Goal: Task Accomplishment & Management: Complete application form

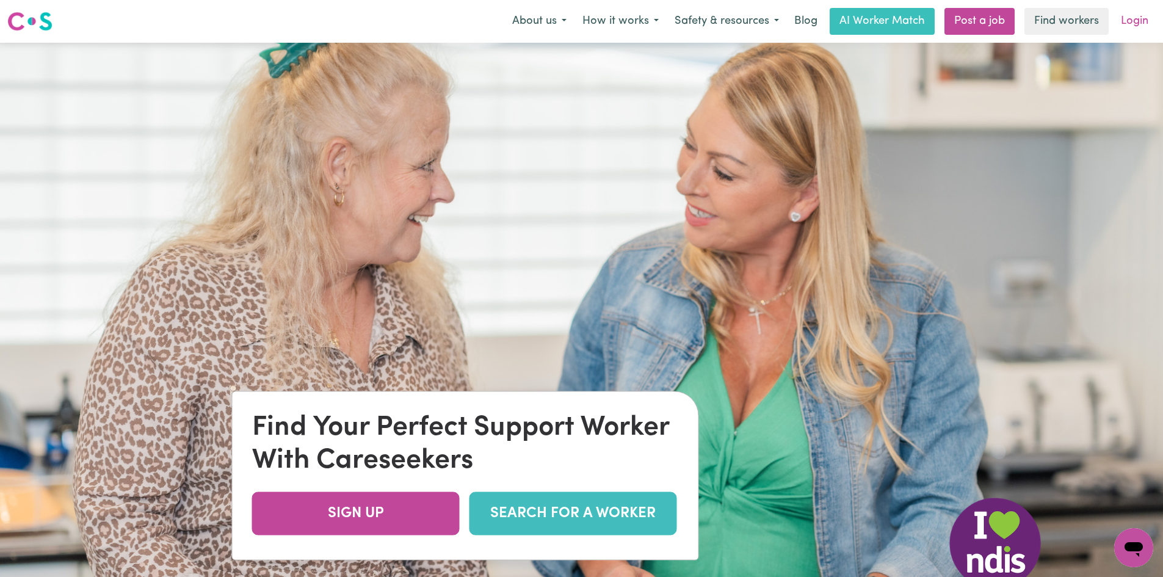
click at [1129, 23] on link "Login" at bounding box center [1135, 21] width 42 height 27
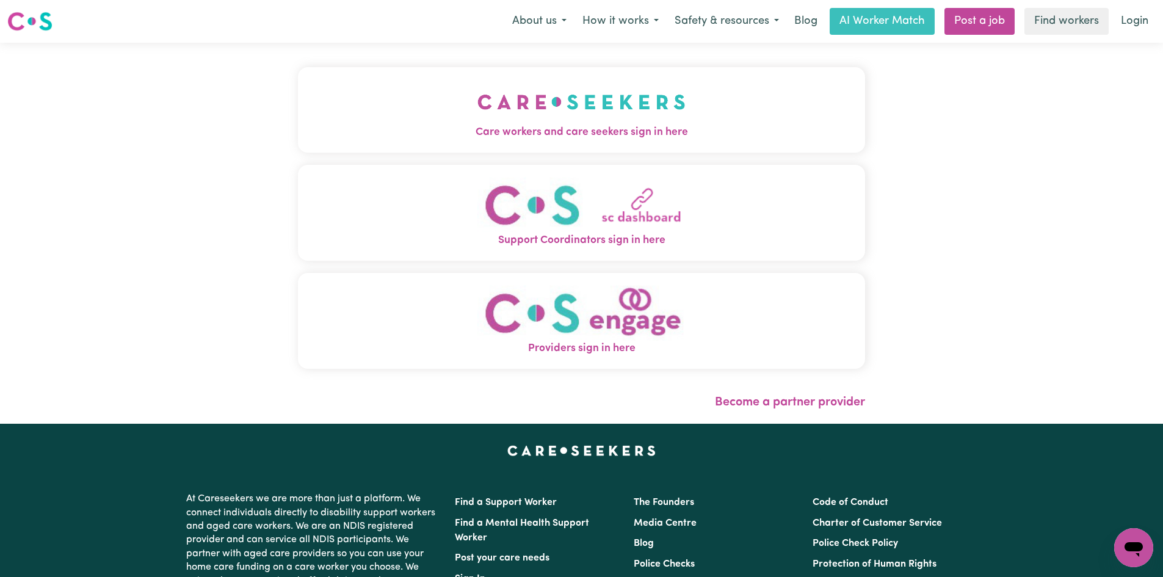
click at [594, 116] on img "Care workers and care seekers sign in here" at bounding box center [581, 101] width 208 height 45
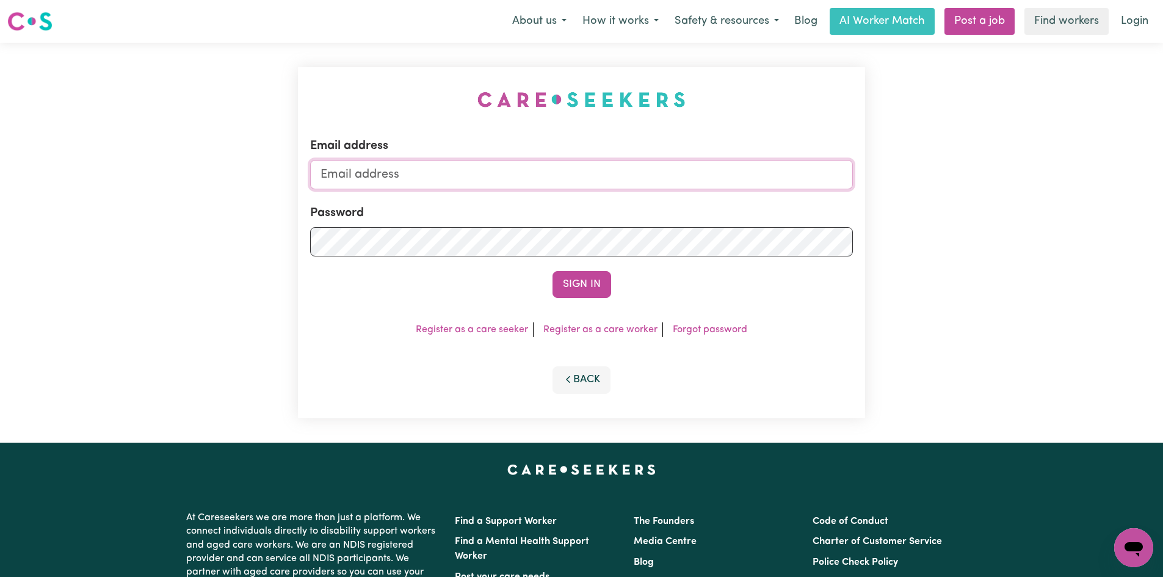
click at [429, 169] on input "Email address" at bounding box center [581, 174] width 543 height 29
type input "[EMAIL_ADDRESS][DOMAIN_NAME]"
click at [553, 271] on button "Sign In" at bounding box center [582, 284] width 59 height 27
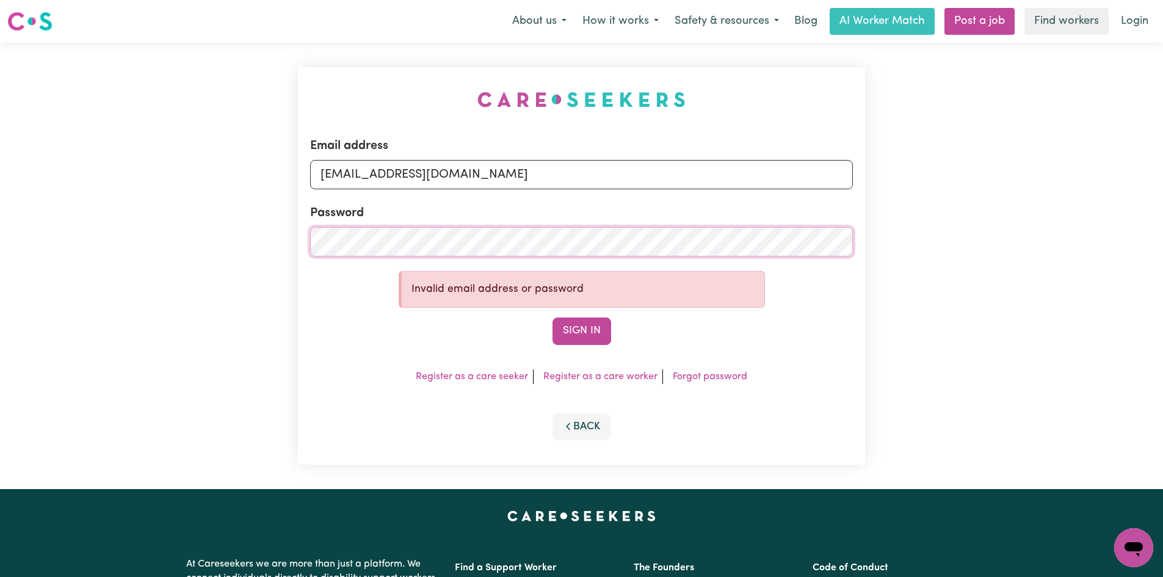
click at [169, 230] on div "Email address [EMAIL_ADDRESS][DOMAIN_NAME] Password Invalid email address or pa…" at bounding box center [581, 266] width 1163 height 446
click at [553, 317] on button "Sign In" at bounding box center [582, 330] width 59 height 27
click at [284, 230] on div "Email address [EMAIL_ADDRESS][DOMAIN_NAME] Password Invalid email address or pa…" at bounding box center [581, 266] width 1163 height 446
click at [553, 317] on button "Sign In" at bounding box center [582, 330] width 59 height 27
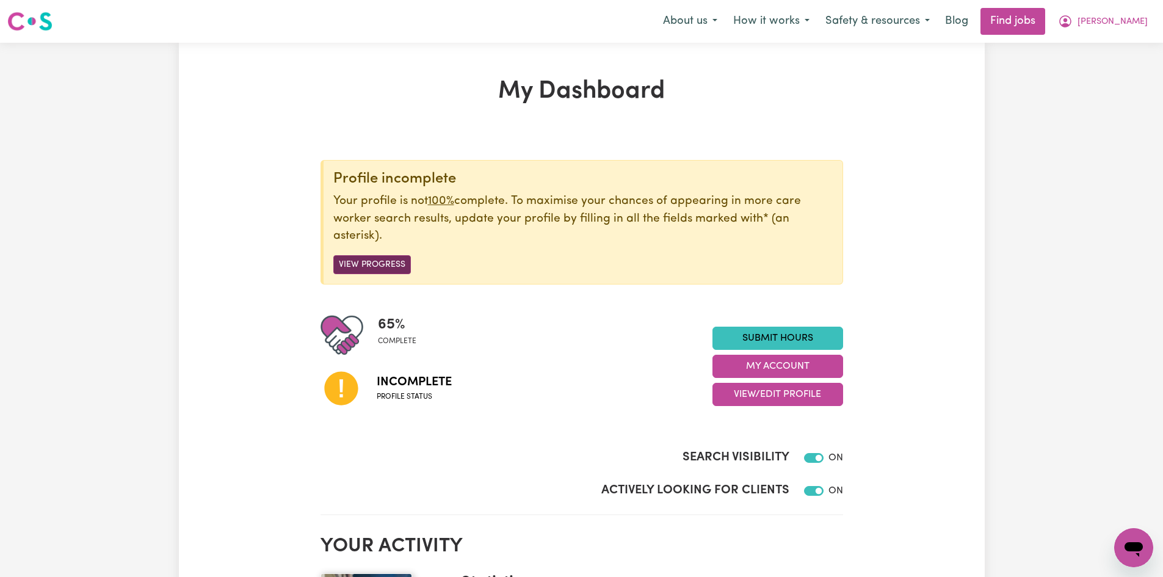
click at [373, 263] on button "View Progress" at bounding box center [372, 264] width 78 height 19
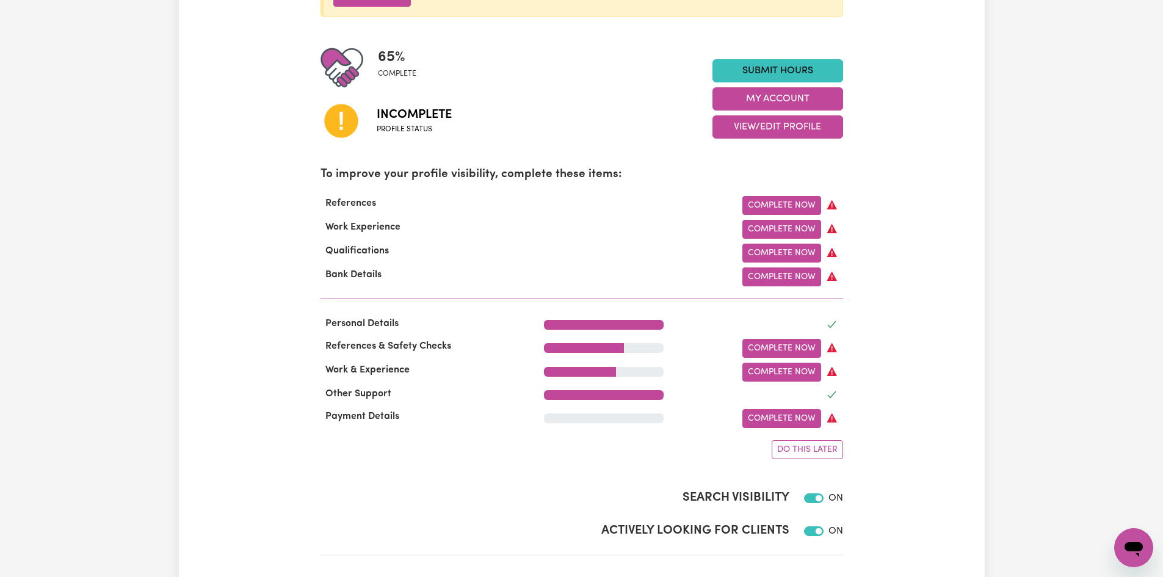
scroll to position [277, 0]
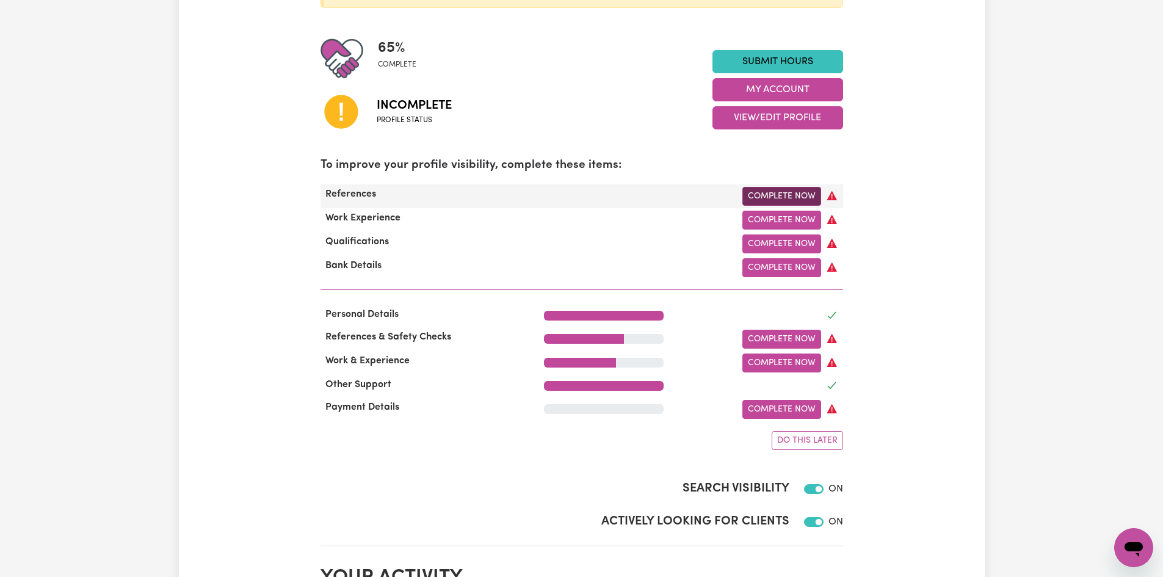
click at [783, 197] on link "Complete Now" at bounding box center [781, 196] width 79 height 19
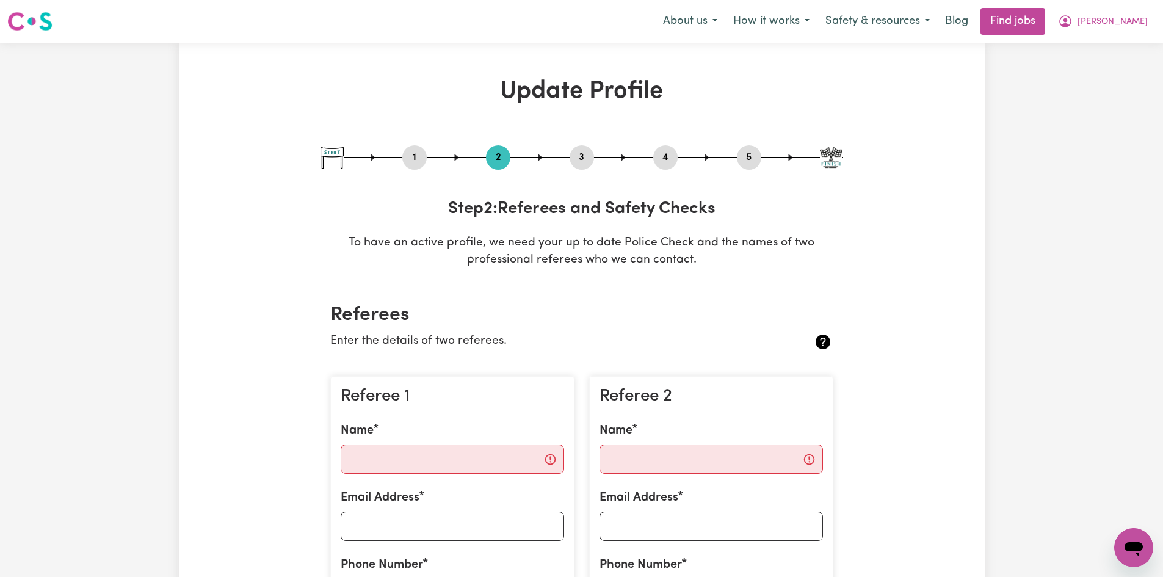
drag, startPoint x: 1079, startPoint y: 333, endPoint x: 1158, endPoint y: 174, distance: 177.2
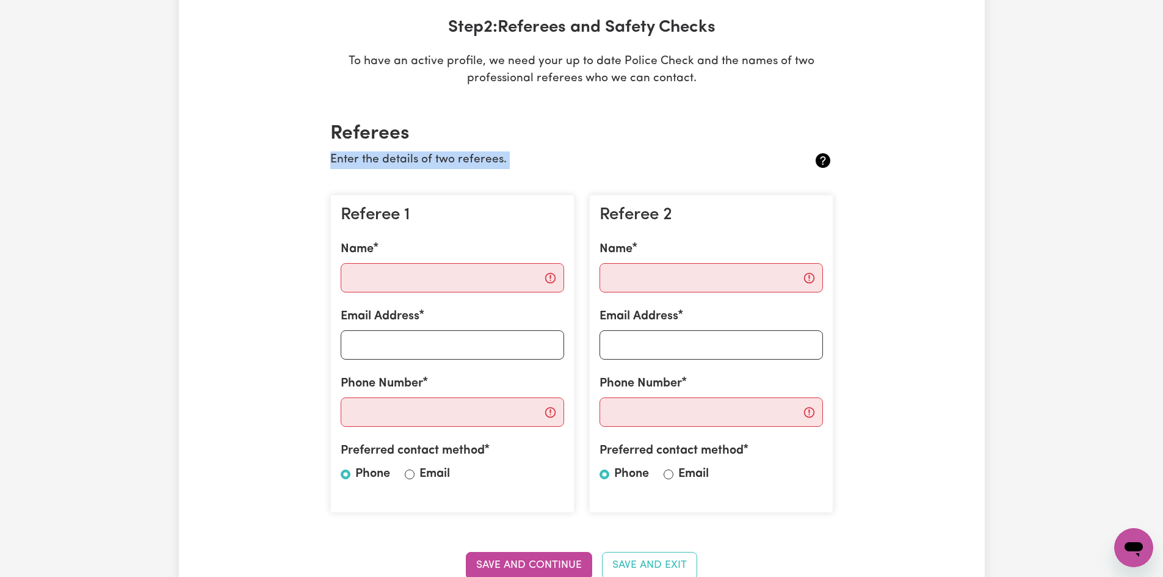
scroll to position [192, 0]
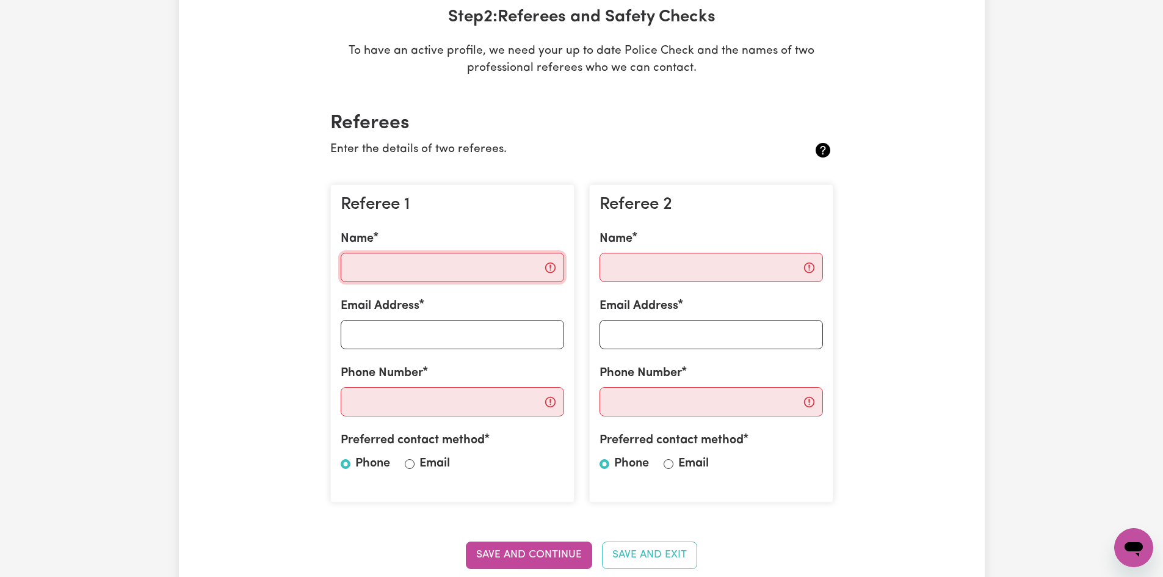
click at [371, 265] on input "Name" at bounding box center [452, 267] width 223 height 29
type input "Gratiela"
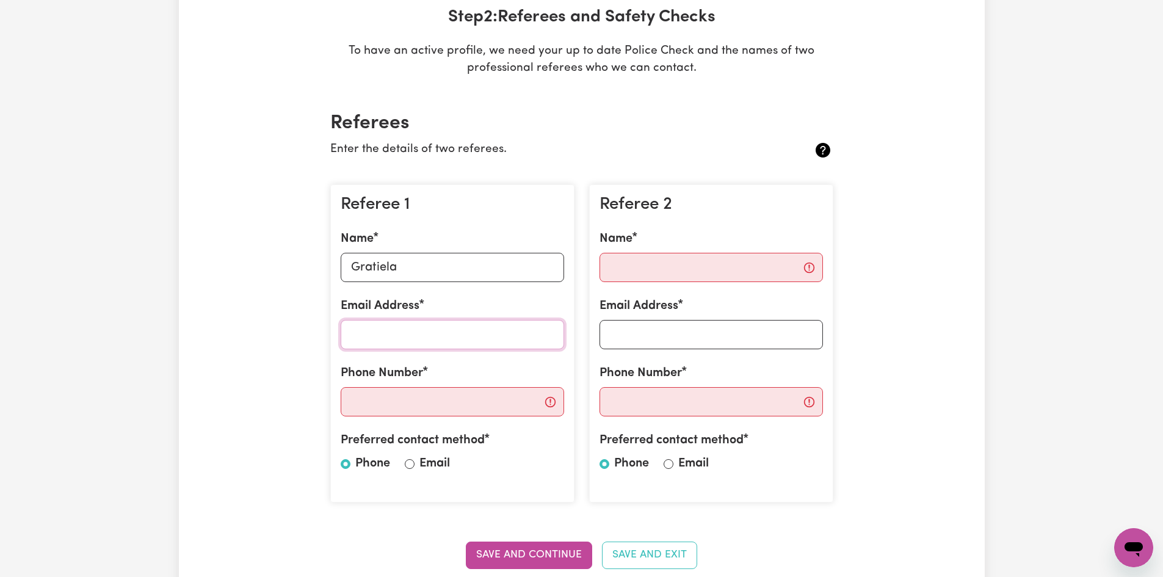
click at [363, 335] on input "Email Address" at bounding box center [452, 334] width 223 height 29
drag, startPoint x: 363, startPoint y: 399, endPoint x: 356, endPoint y: 400, distance: 6.8
click at [363, 399] on input "Phone Number" at bounding box center [452, 401] width 223 height 29
type input "0415124396"
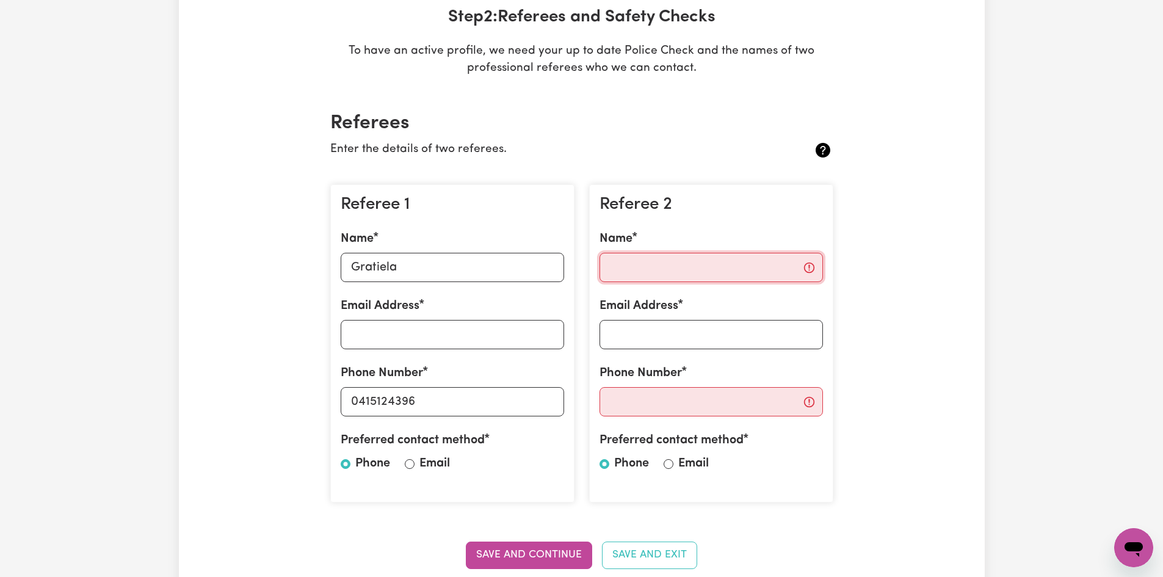
click at [705, 256] on input "Name" at bounding box center [711, 267] width 223 height 29
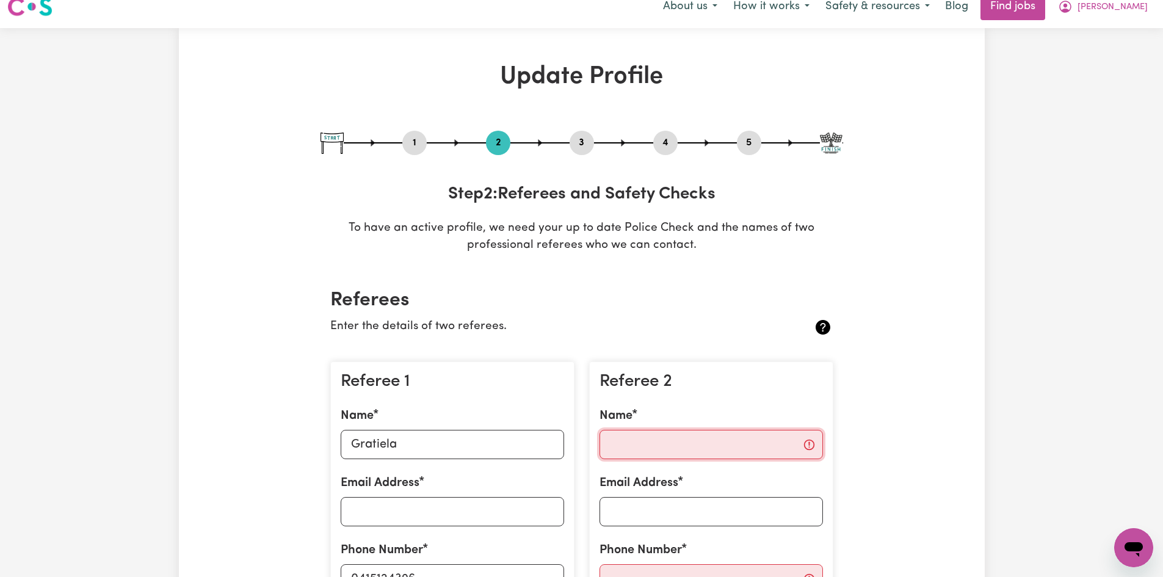
scroll to position [0, 0]
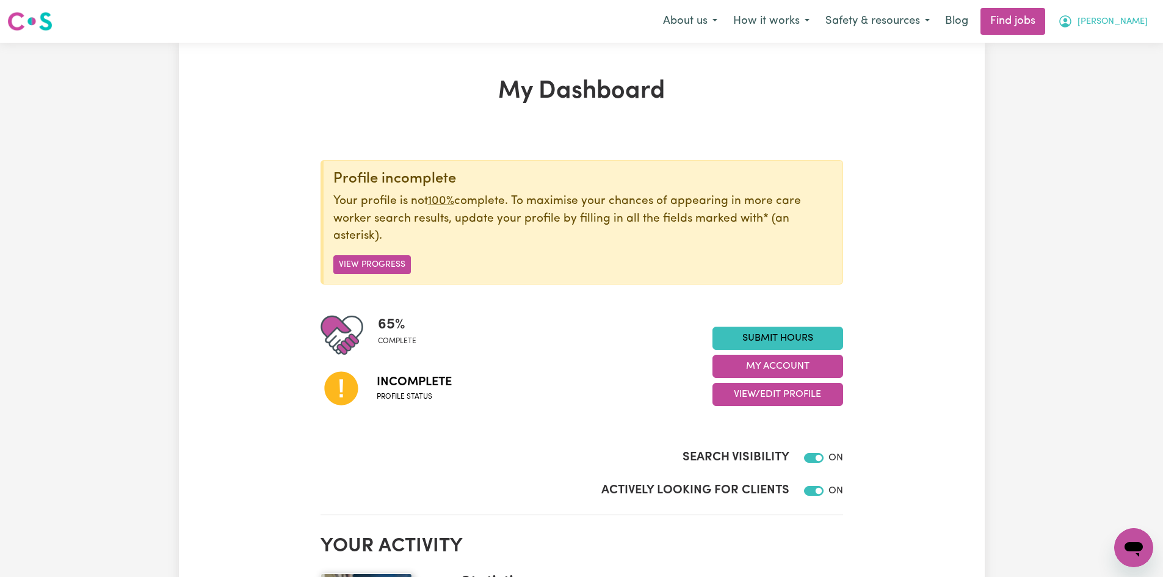
click at [1070, 18] on icon "My Account" at bounding box center [1065, 21] width 15 height 15
click at [1079, 71] on link "My Dashboard" at bounding box center [1107, 70] width 96 height 23
click at [1085, 50] on link "My Account" at bounding box center [1107, 47] width 96 height 23
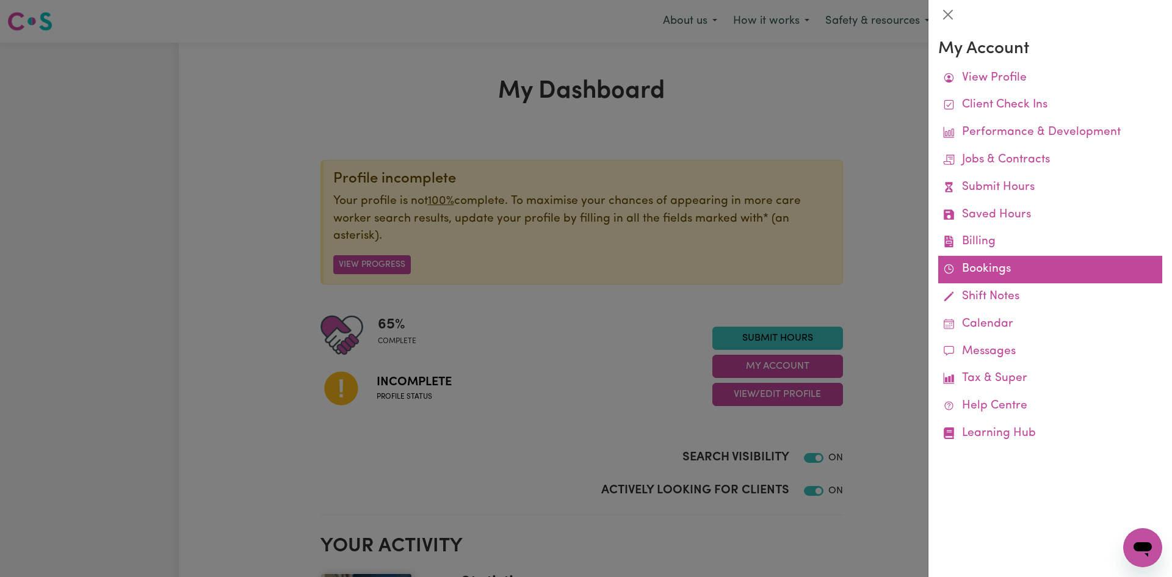
click at [992, 270] on link "Bookings" at bounding box center [1050, 269] width 224 height 27
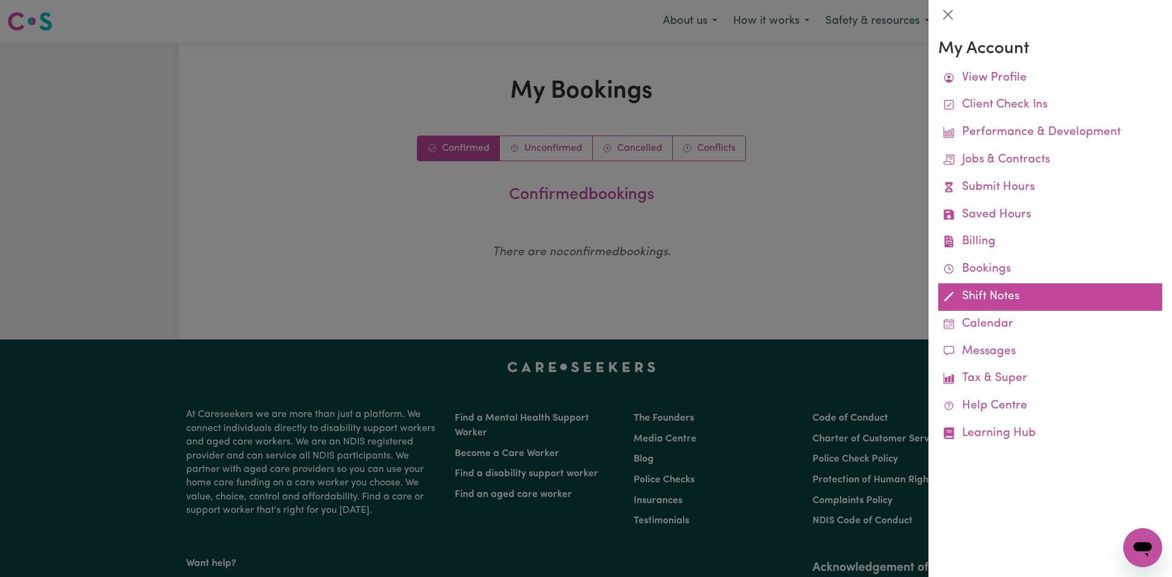
click at [987, 294] on link "Shift Notes" at bounding box center [1050, 296] width 224 height 27
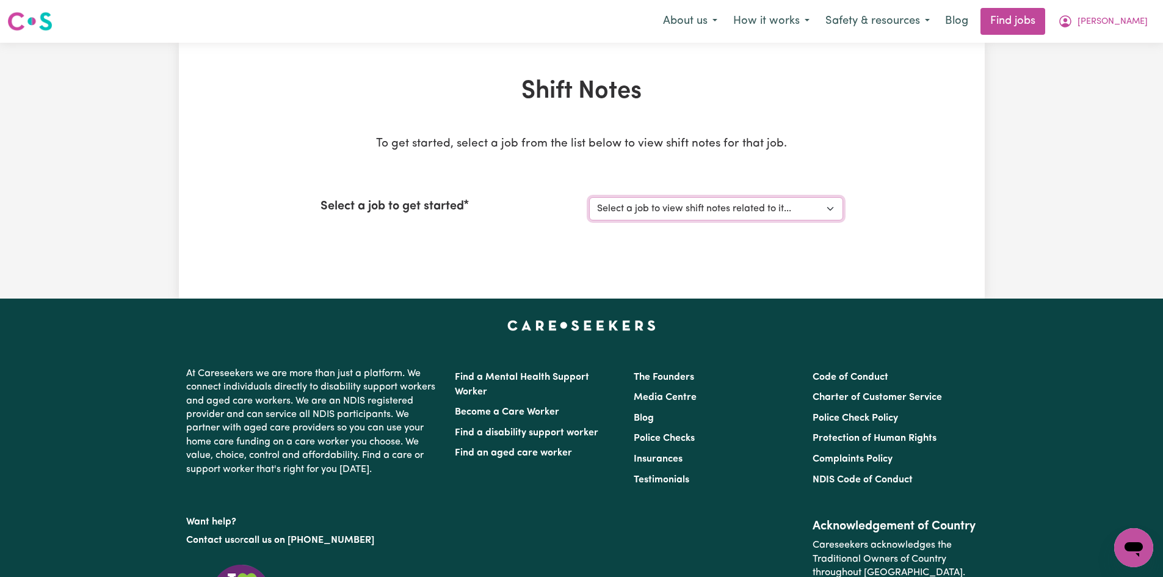
click at [832, 208] on select "Select a job to view shift notes related to it..." at bounding box center [716, 208] width 254 height 23
click at [755, 208] on select "Select a job to view shift notes related to it..." at bounding box center [716, 208] width 254 height 23
click at [830, 208] on select "Select a job to view shift notes related to it..." at bounding box center [716, 208] width 254 height 23
click at [1079, 21] on button "[PERSON_NAME]" at bounding box center [1103, 22] width 106 height 26
click at [1009, 21] on link "Find jobs" at bounding box center [1013, 21] width 65 height 27
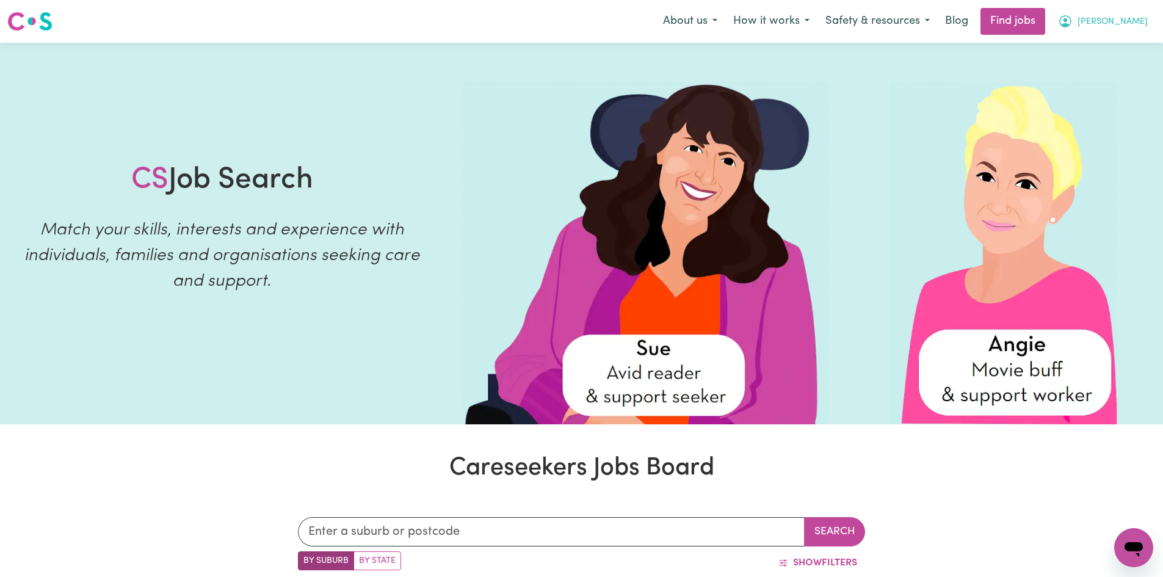
click at [1073, 24] on icon "My Account" at bounding box center [1065, 21] width 15 height 15
click at [1096, 48] on link "My Account" at bounding box center [1107, 47] width 96 height 23
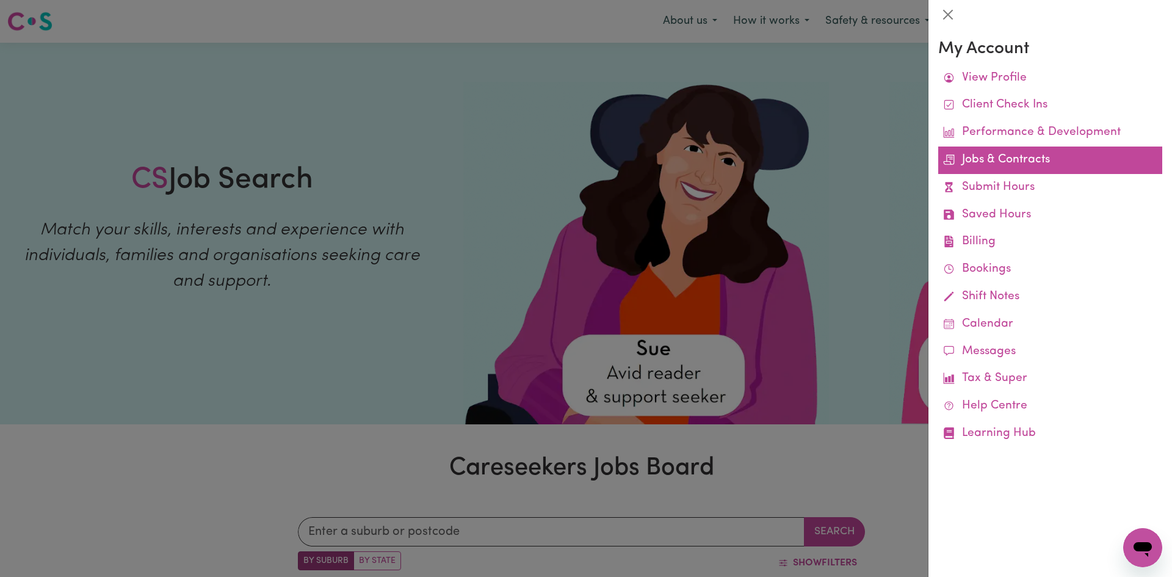
click at [1032, 159] on link "Jobs & Contracts" at bounding box center [1050, 160] width 224 height 27
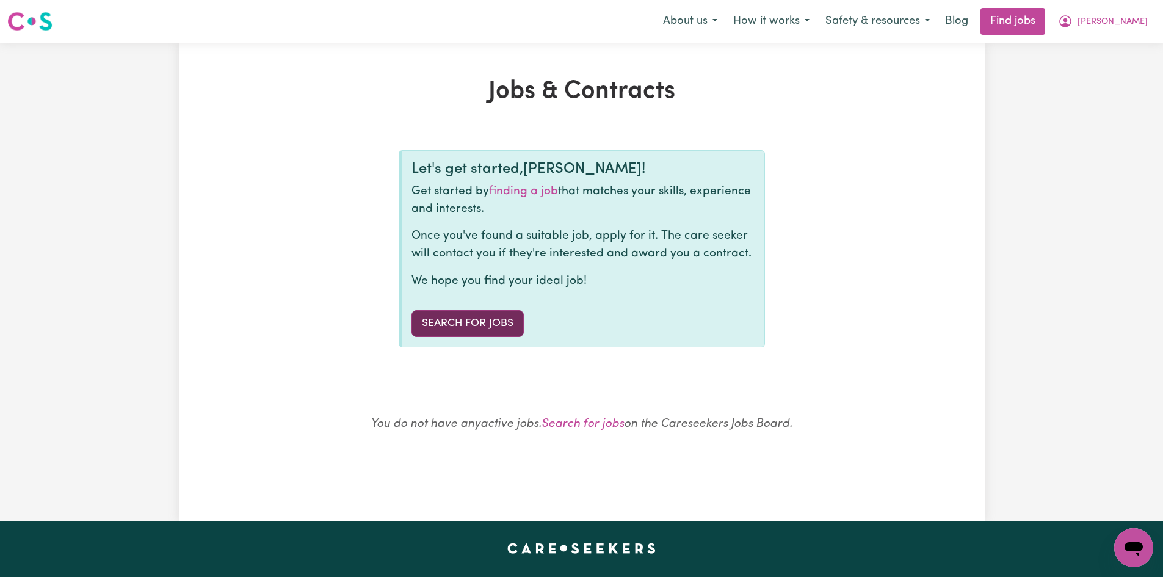
click at [502, 316] on link "Search for Jobs" at bounding box center [467, 323] width 112 height 27
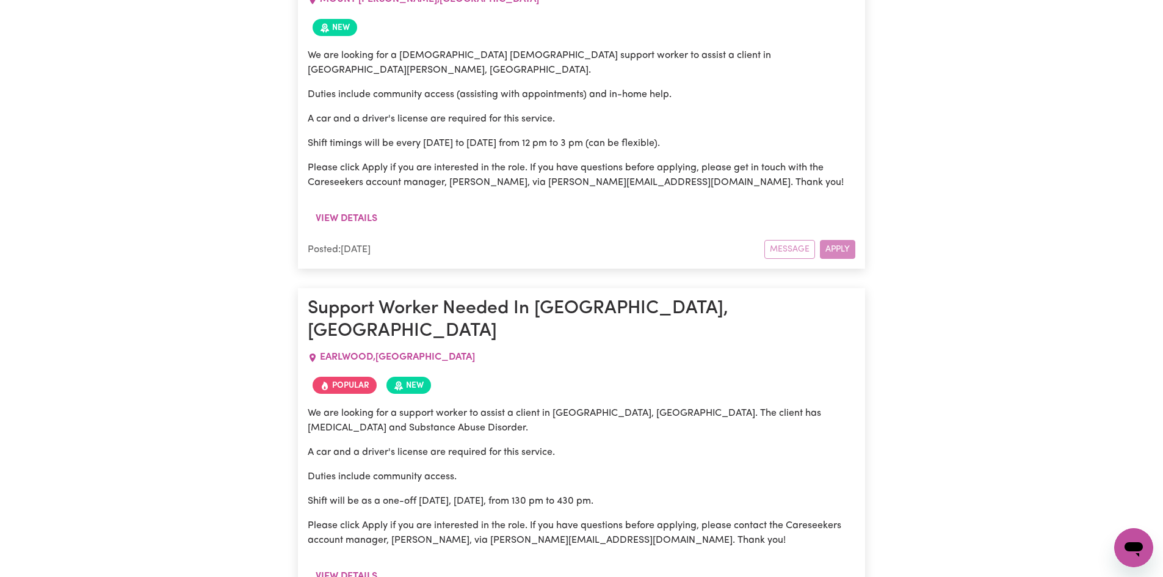
scroll to position [1253, 0]
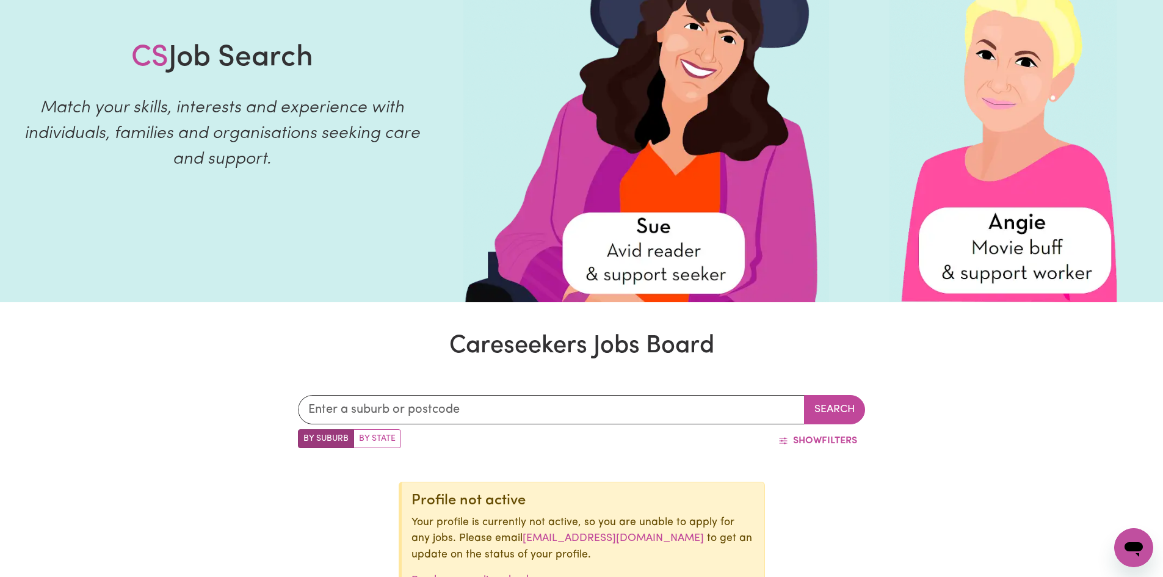
scroll to position [106, 0]
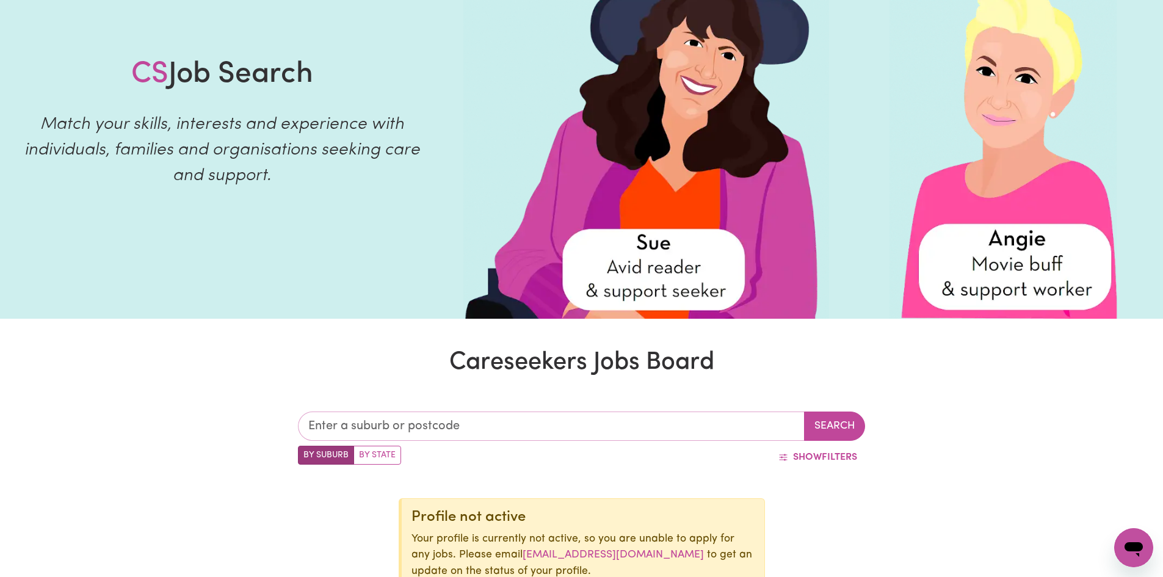
click at [418, 426] on input "text" at bounding box center [551, 425] width 507 height 29
type input "2195"
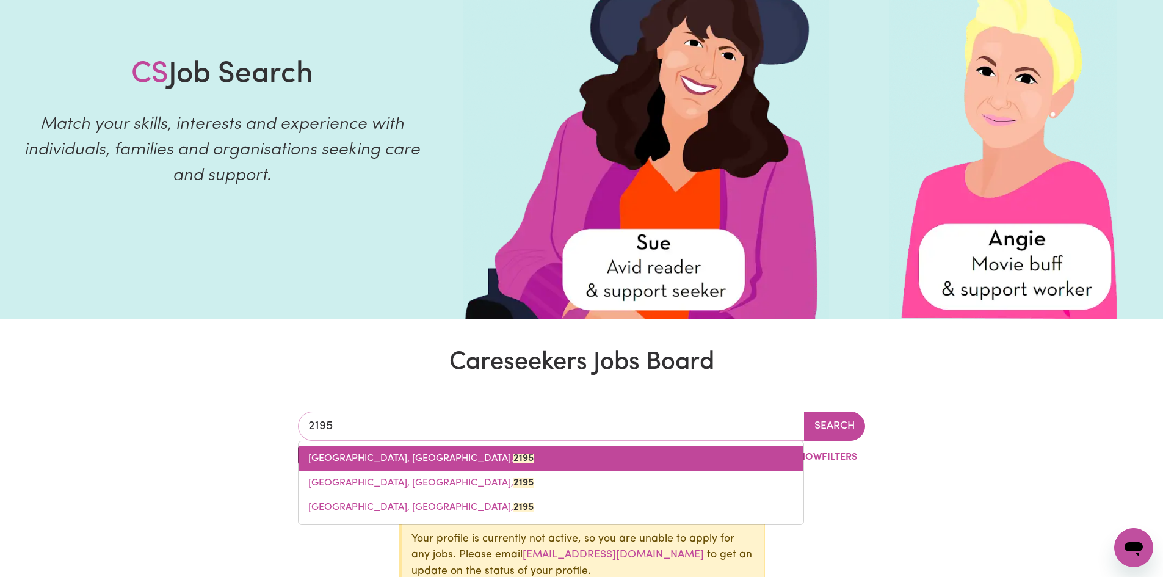
click at [382, 459] on span "[GEOGRAPHIC_DATA], [GEOGRAPHIC_DATA], 2195" at bounding box center [420, 459] width 225 height 10
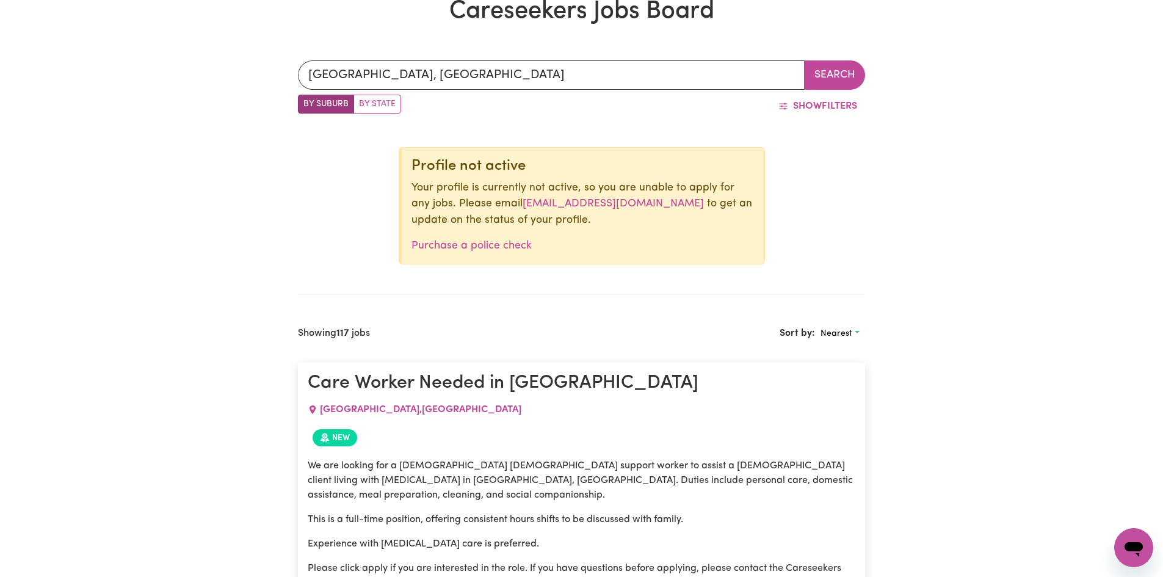
scroll to position [464, 0]
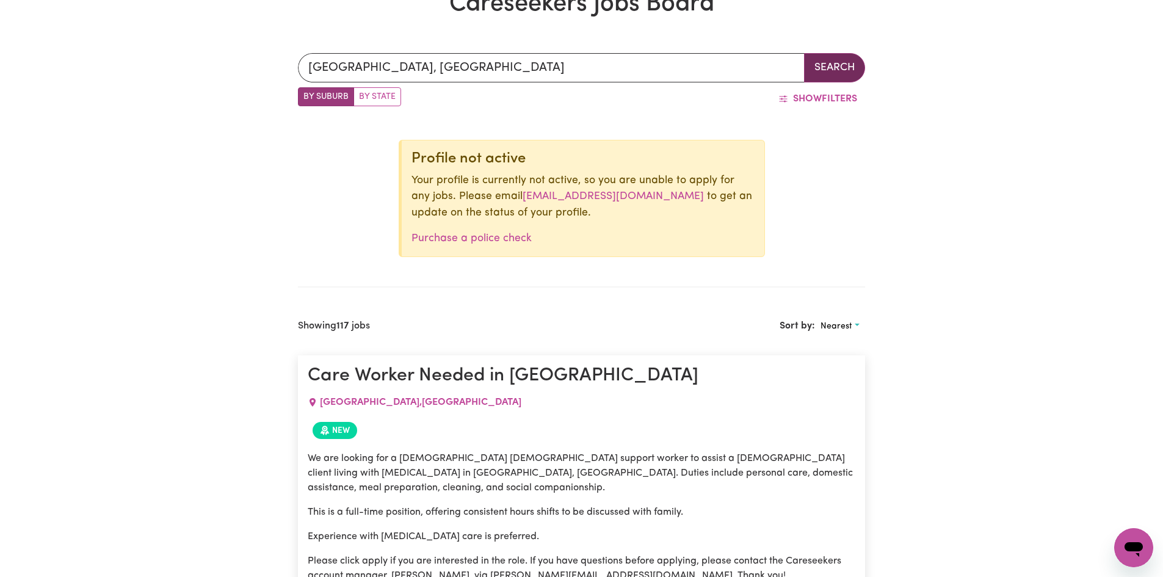
click at [826, 59] on button "Search" at bounding box center [834, 67] width 61 height 29
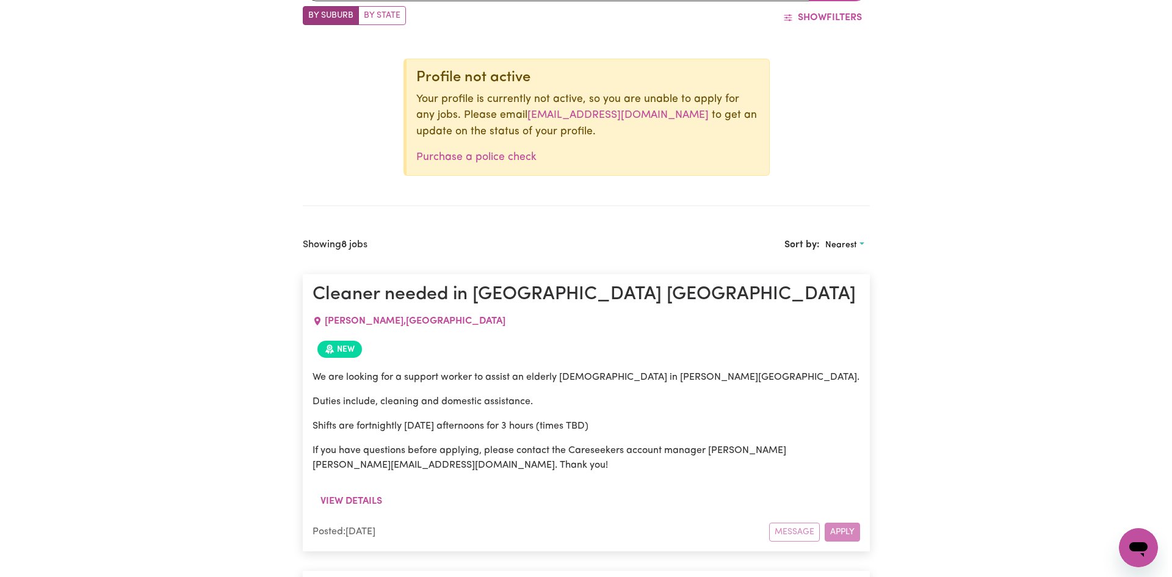
scroll to position [578, 0]
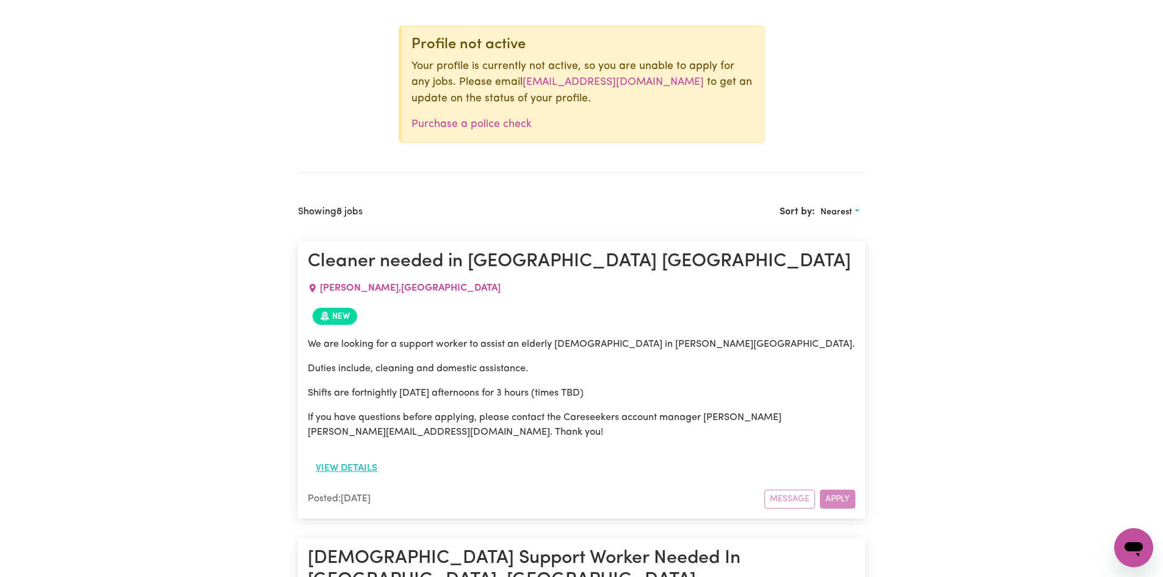
click at [333, 466] on button "View details" at bounding box center [347, 468] width 78 height 23
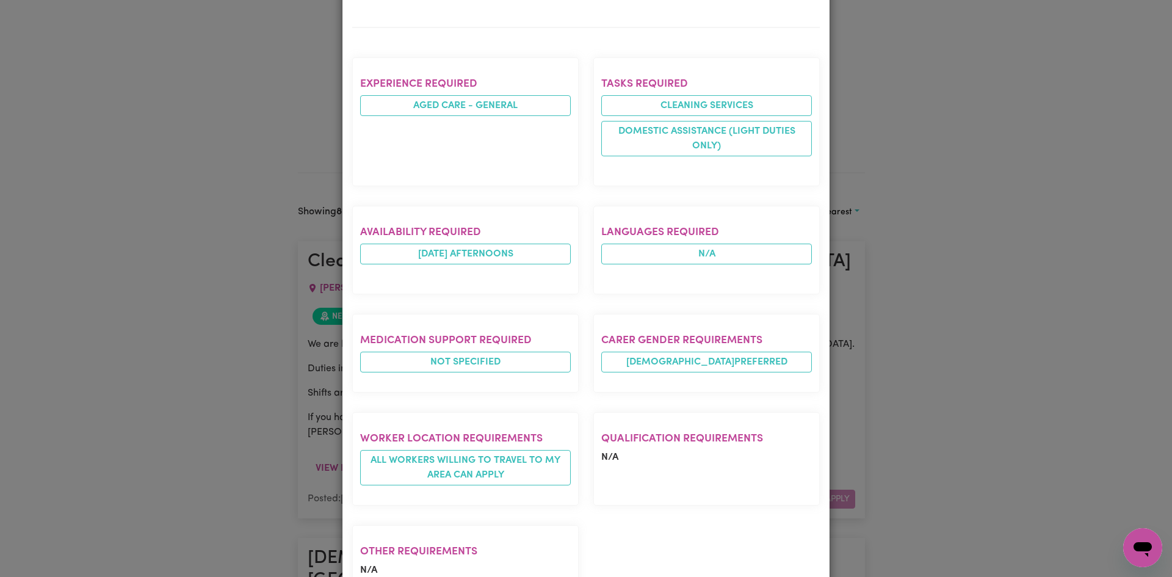
scroll to position [402, 0]
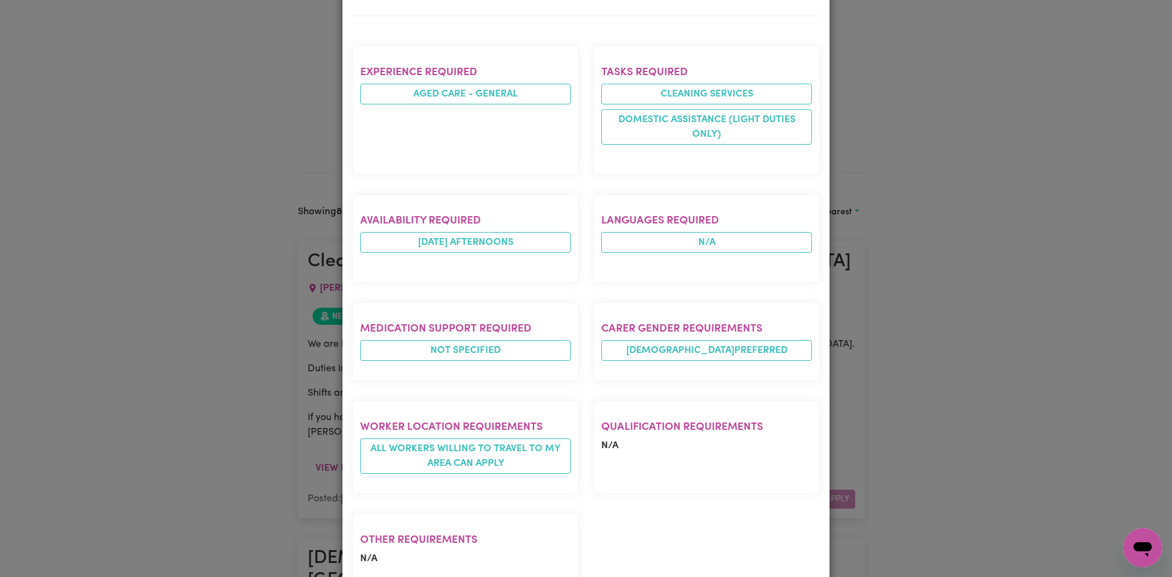
click at [1005, 430] on div "Job Details Cleaner needed in [PERSON_NAME][GEOGRAPHIC_DATA] [GEOGRAPHIC_DATA] …" at bounding box center [586, 288] width 1172 height 577
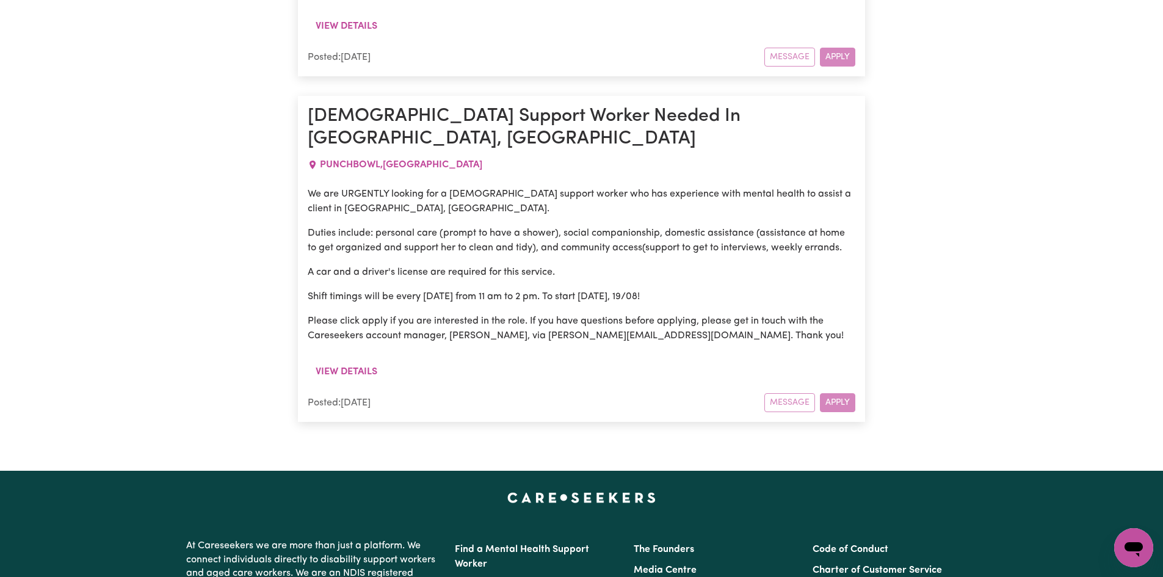
scroll to position [3166, 0]
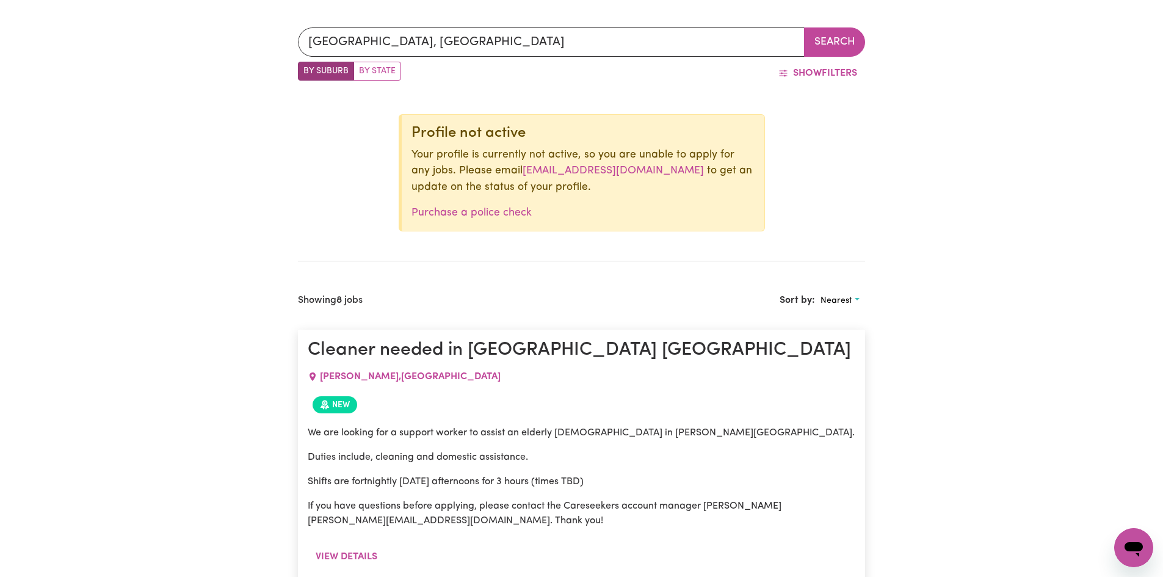
scroll to position [464, 0]
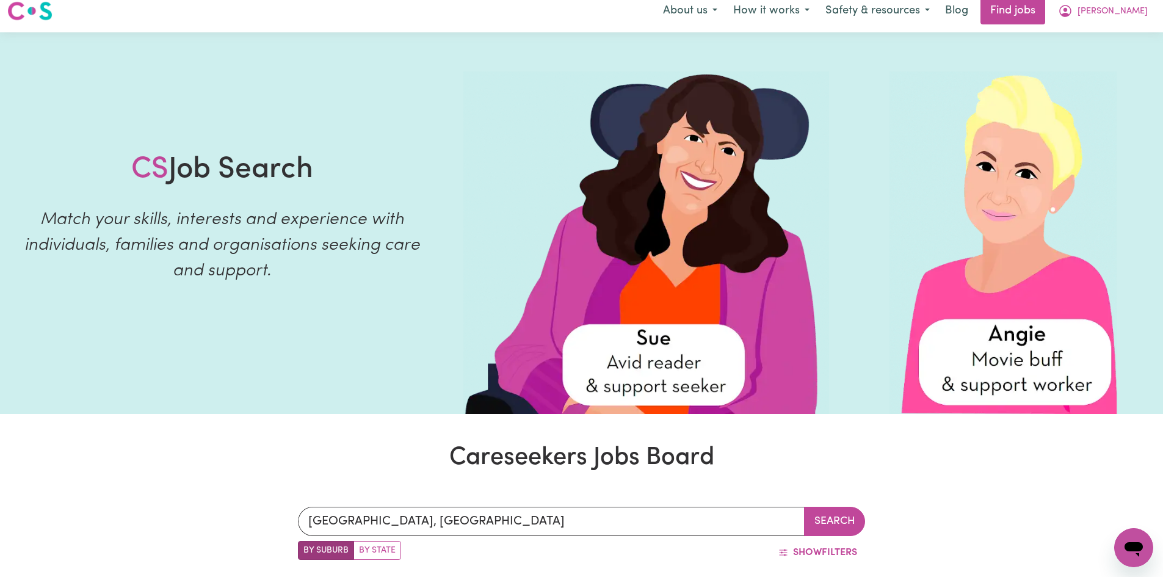
scroll to position [0, 0]
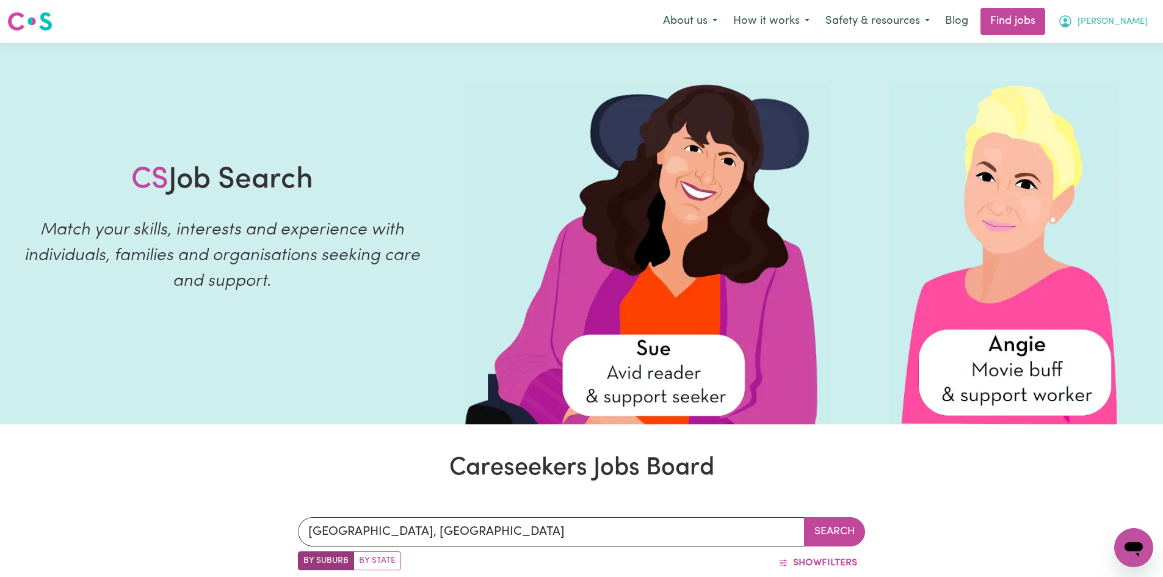
click at [1067, 23] on icon "My Account" at bounding box center [1066, 20] width 4 height 4
click at [1091, 95] on link "Logout" at bounding box center [1107, 93] width 96 height 23
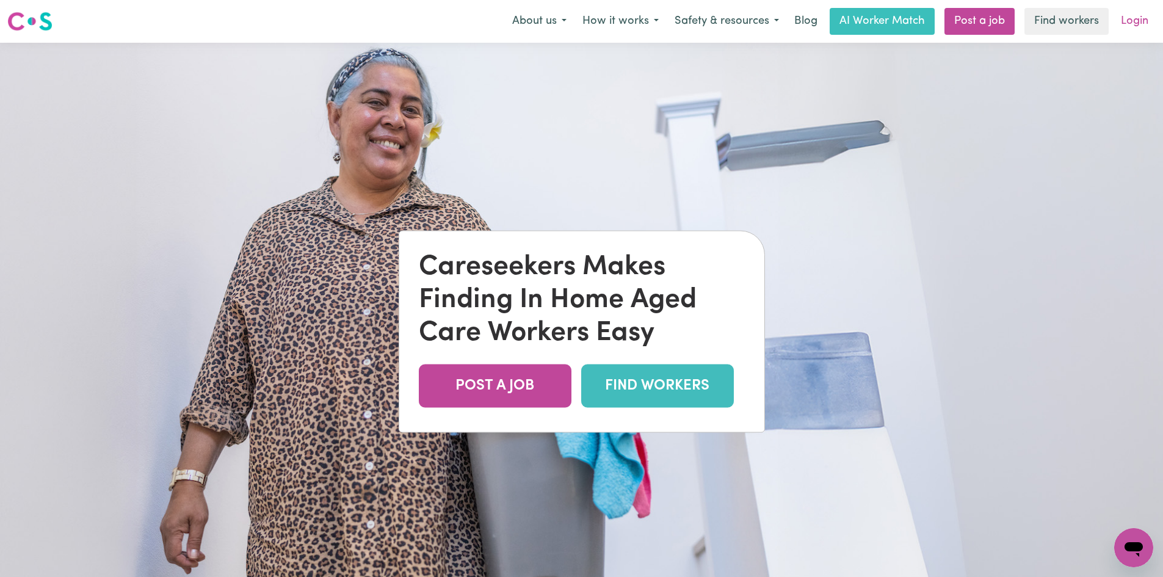
click at [1131, 20] on link "Login" at bounding box center [1135, 21] width 42 height 27
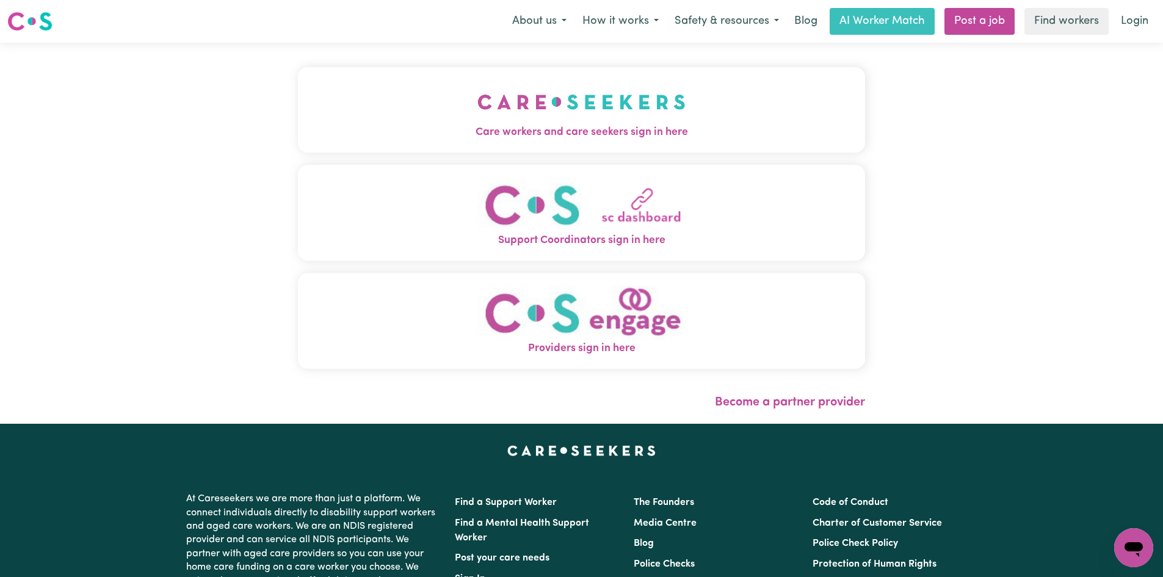
click at [555, 122] on img "Care workers and care seekers sign in here" at bounding box center [581, 101] width 208 height 45
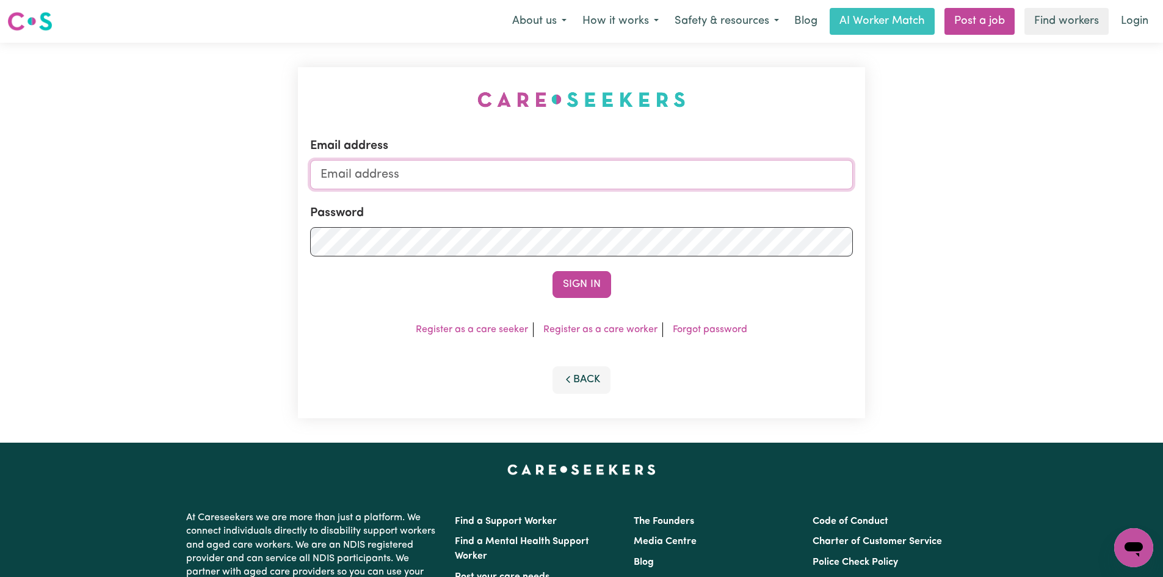
click at [377, 175] on input "Email address" at bounding box center [581, 174] width 543 height 29
drag, startPoint x: 477, startPoint y: 183, endPoint x: 170, endPoint y: 184, distance: 306.5
click at [172, 186] on div "Email address [EMAIL_ADDRESS][DOMAIN_NAME] Password Sign In Register as a care …" at bounding box center [581, 243] width 1163 height 400
type input "[EMAIL_ADDRESS][DOMAIN_NAME]"
click at [553, 271] on button "Sign In" at bounding box center [582, 284] width 59 height 27
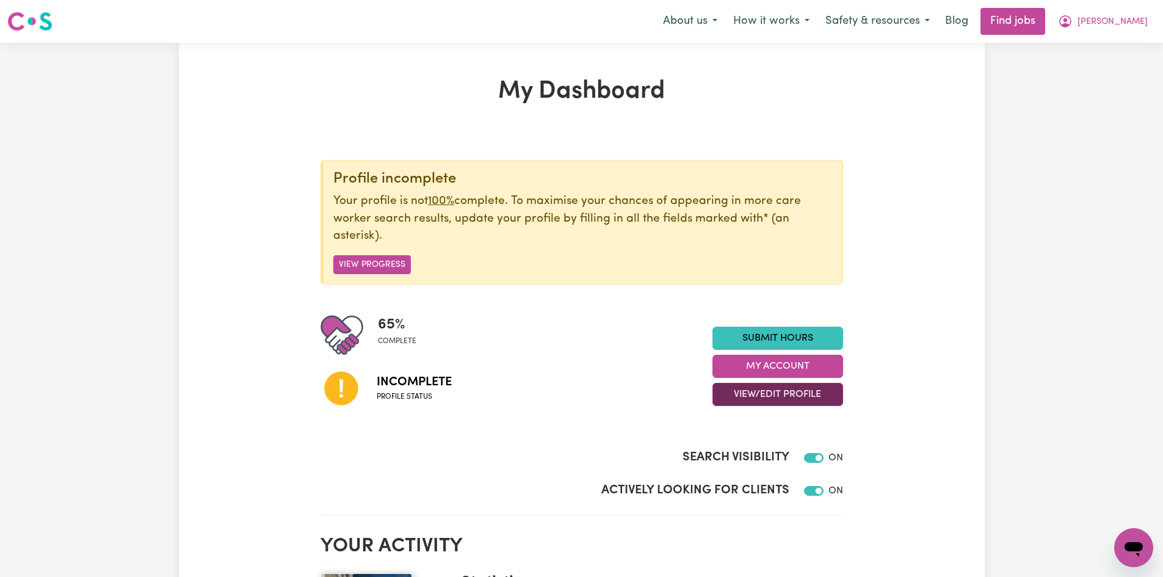
click at [794, 397] on button "View/Edit Profile" at bounding box center [777, 394] width 131 height 23
click at [1073, 24] on icon "My Account" at bounding box center [1065, 21] width 15 height 15
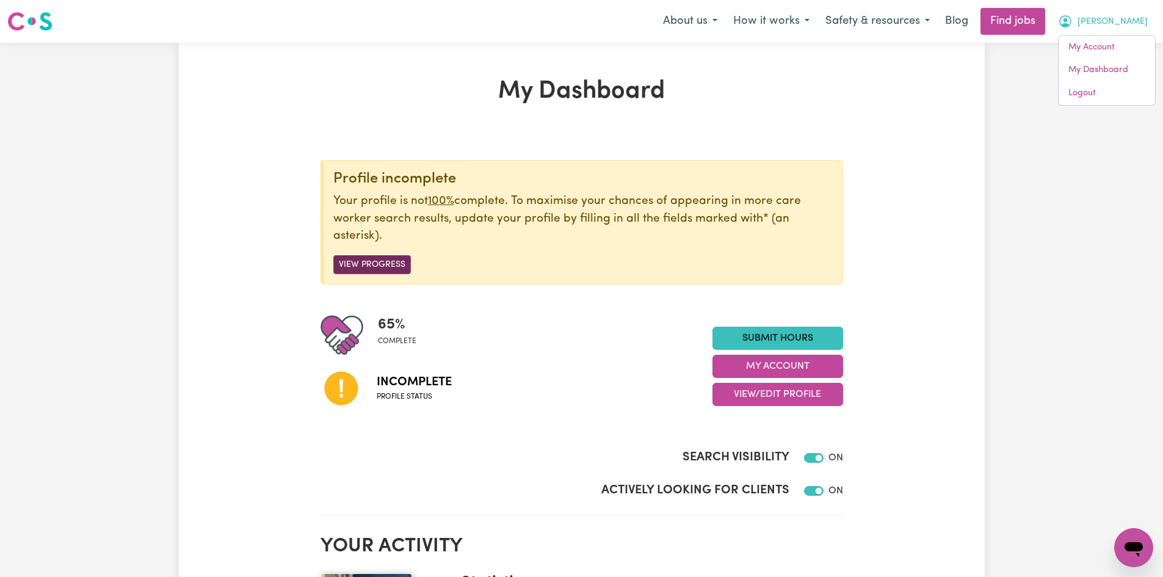
click at [392, 260] on button "View Progress" at bounding box center [372, 264] width 78 height 19
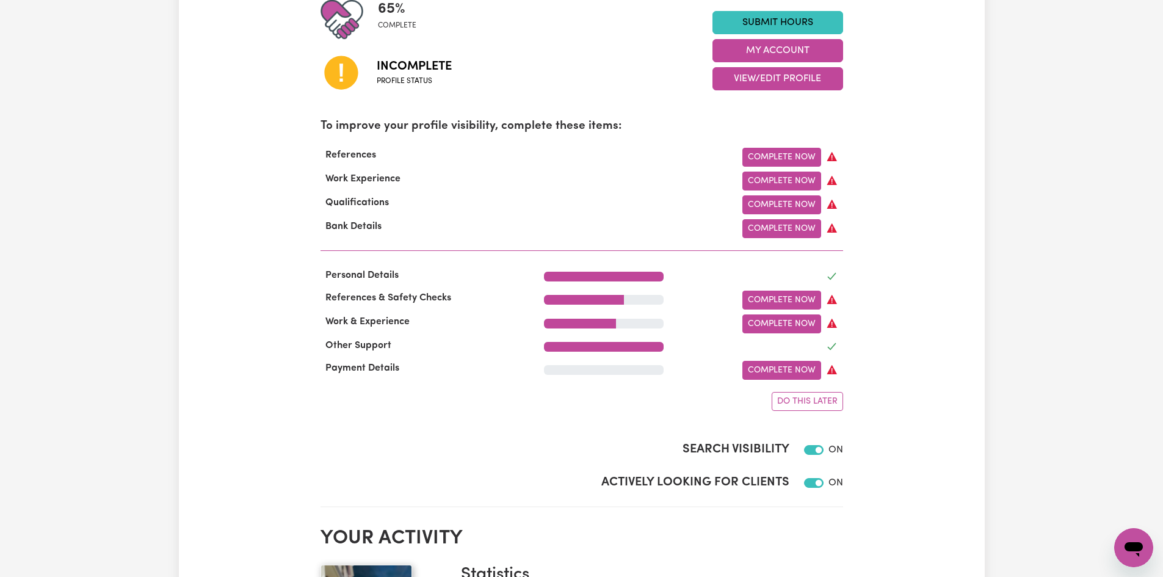
scroll to position [318, 0]
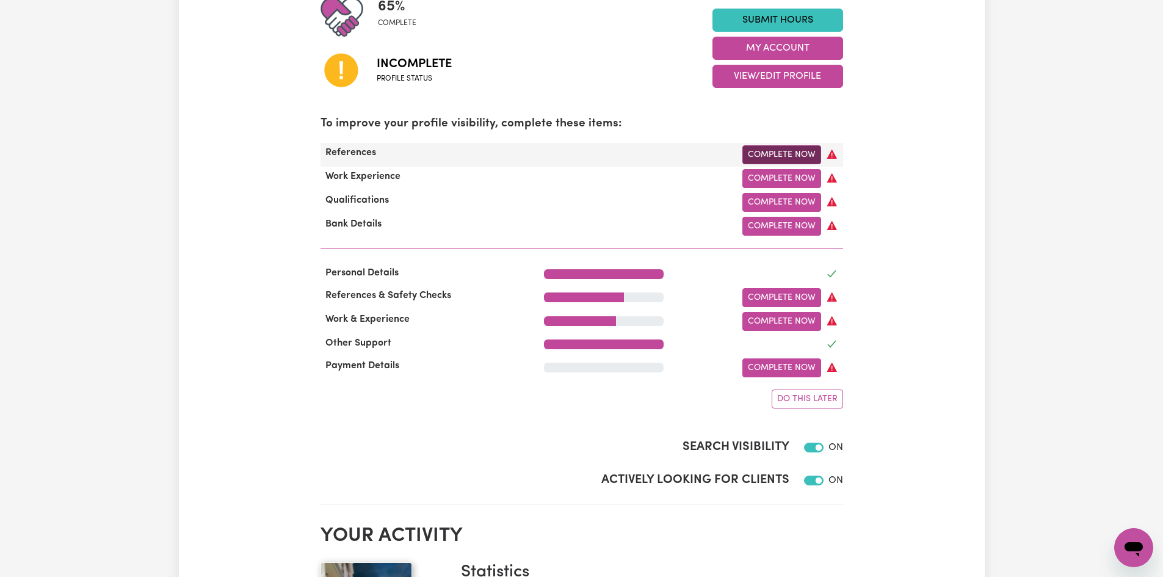
click at [765, 154] on link "Complete Now" at bounding box center [781, 154] width 79 height 19
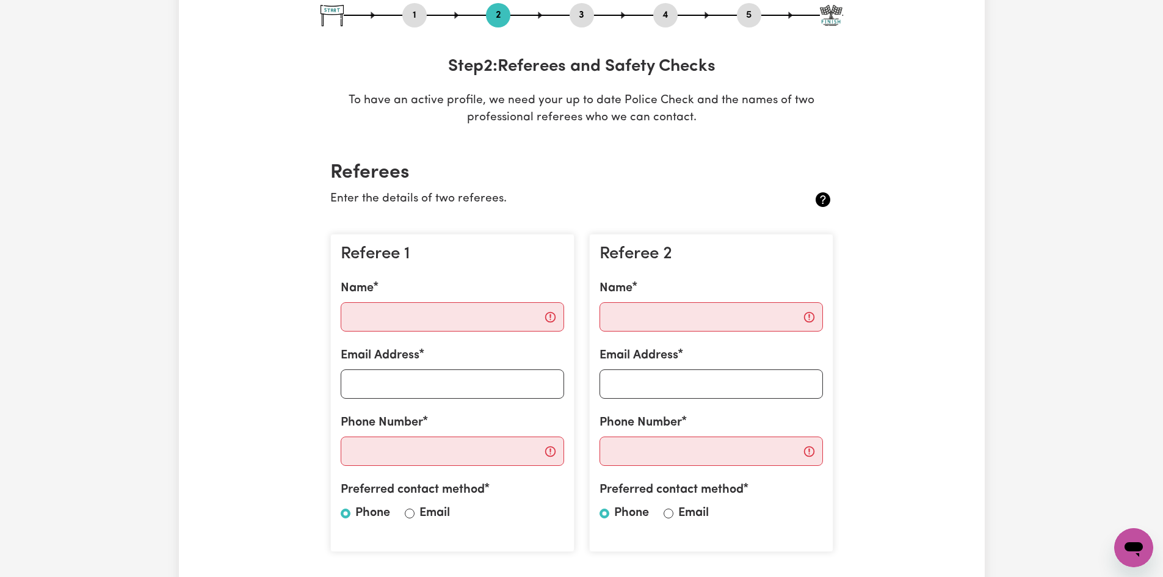
scroll to position [131, 0]
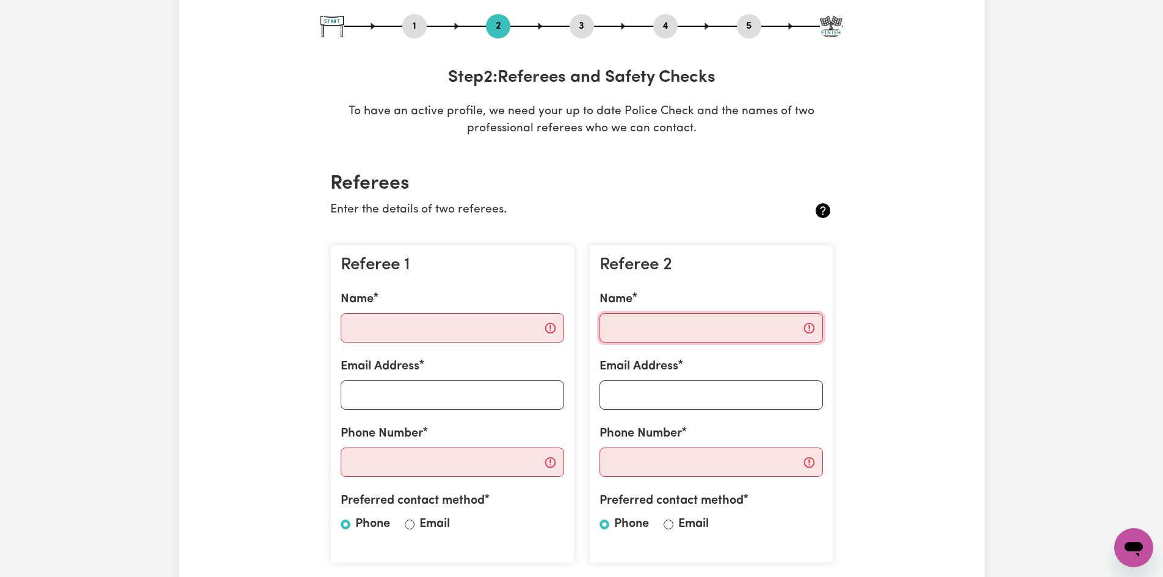
click at [629, 325] on input "Name" at bounding box center [711, 327] width 223 height 29
type input "Sarah Alea"
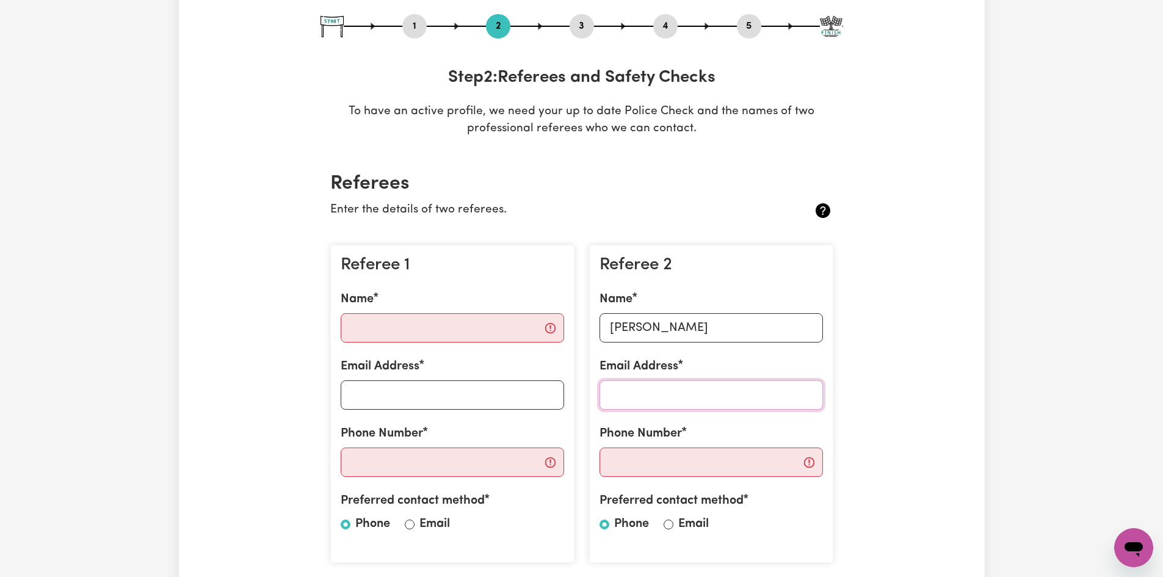
click at [663, 393] on input "Email Address" at bounding box center [711, 394] width 223 height 29
click at [430, 320] on input "Name" at bounding box center [452, 327] width 223 height 29
type input "Gratiela"
click at [398, 389] on input "Email Address" at bounding box center [452, 394] width 223 height 29
drag, startPoint x: 377, startPoint y: 468, endPoint x: 395, endPoint y: 463, distance: 18.4
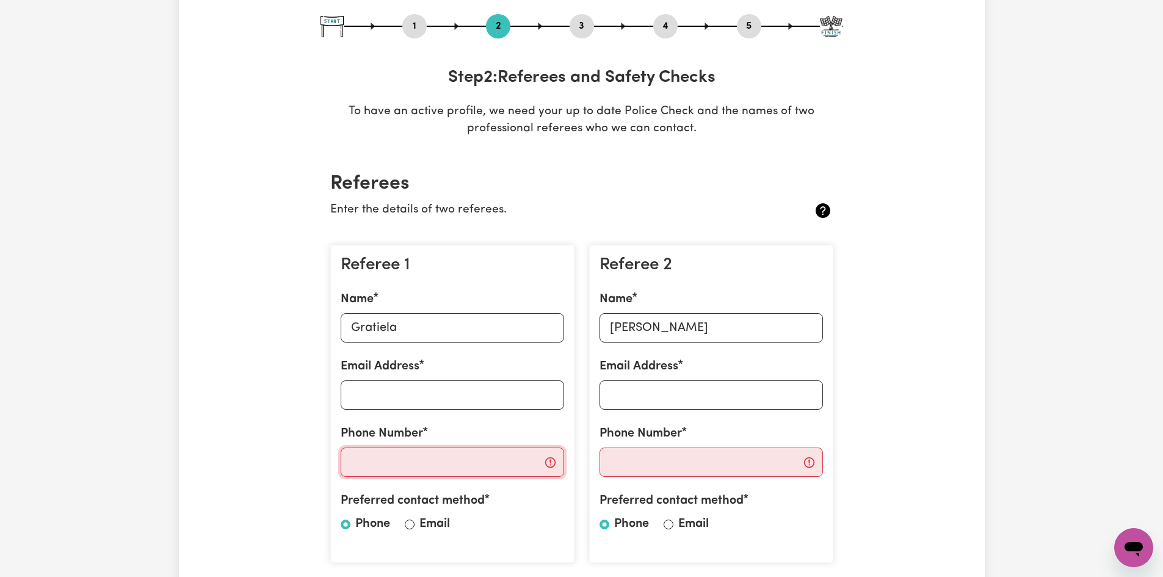
click at [385, 465] on input "Phone Number" at bounding box center [452, 462] width 223 height 29
drag, startPoint x: 451, startPoint y: 468, endPoint x: 281, endPoint y: 468, distance: 169.7
type input "0493785983"
click at [357, 396] on input "Email Address" at bounding box center [452, 394] width 223 height 29
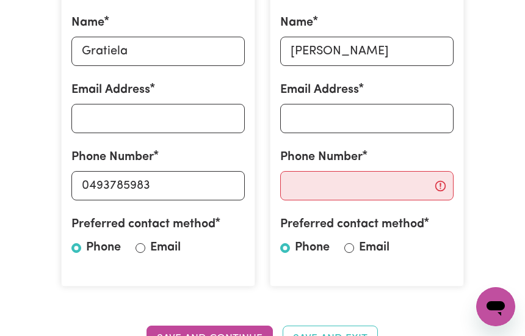
scroll to position [405, 0]
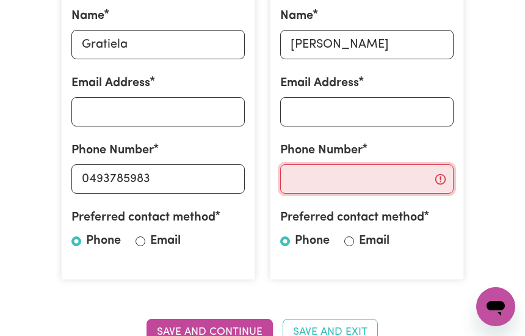
click at [366, 175] on input "Phone Number" at bounding box center [366, 178] width 173 height 29
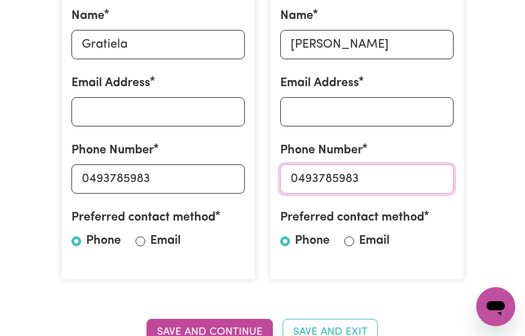
type input "0493785983"
click at [285, 240] on input "Phone" at bounding box center [285, 241] width 10 height 10
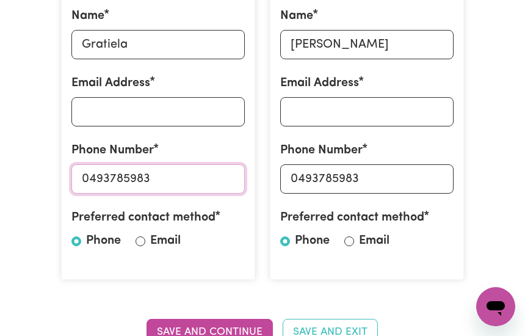
drag, startPoint x: 186, startPoint y: 185, endPoint x: 2, endPoint y: 191, distance: 183.9
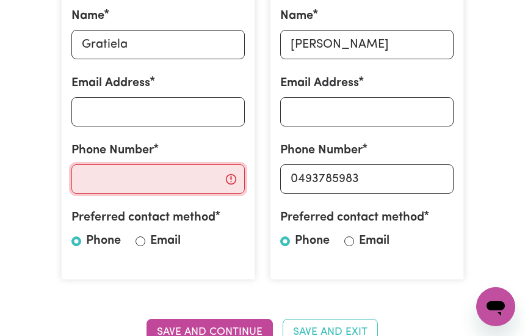
click at [84, 176] on input "Phone Number" at bounding box center [157, 178] width 173 height 29
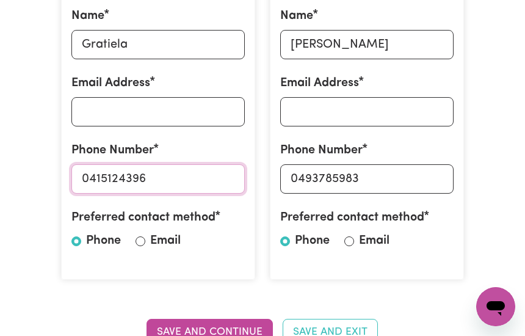
type input "0415124396"
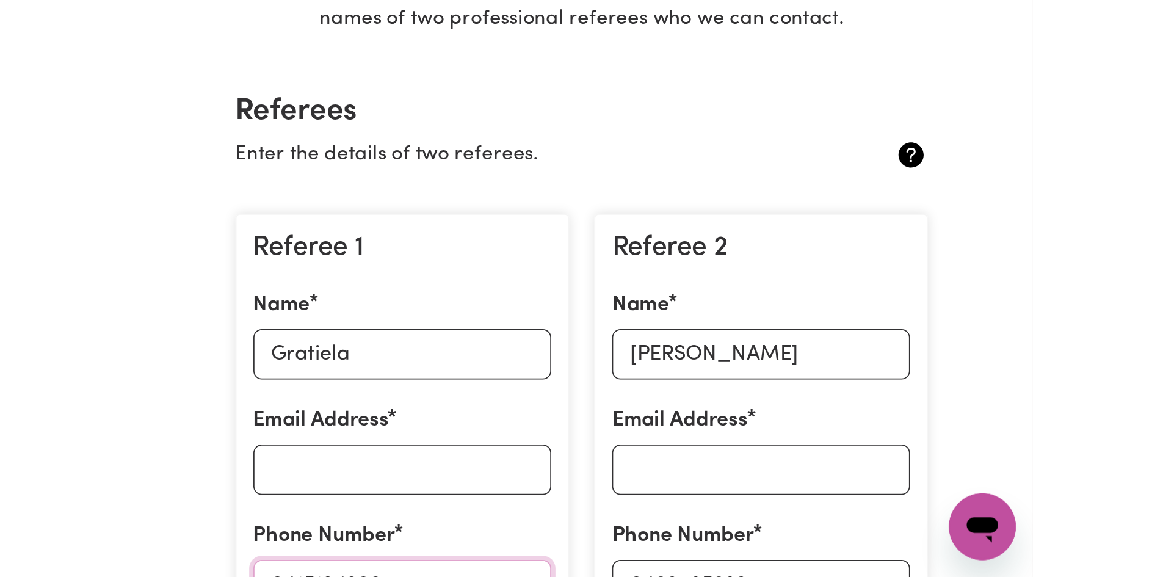
scroll to position [236, 0]
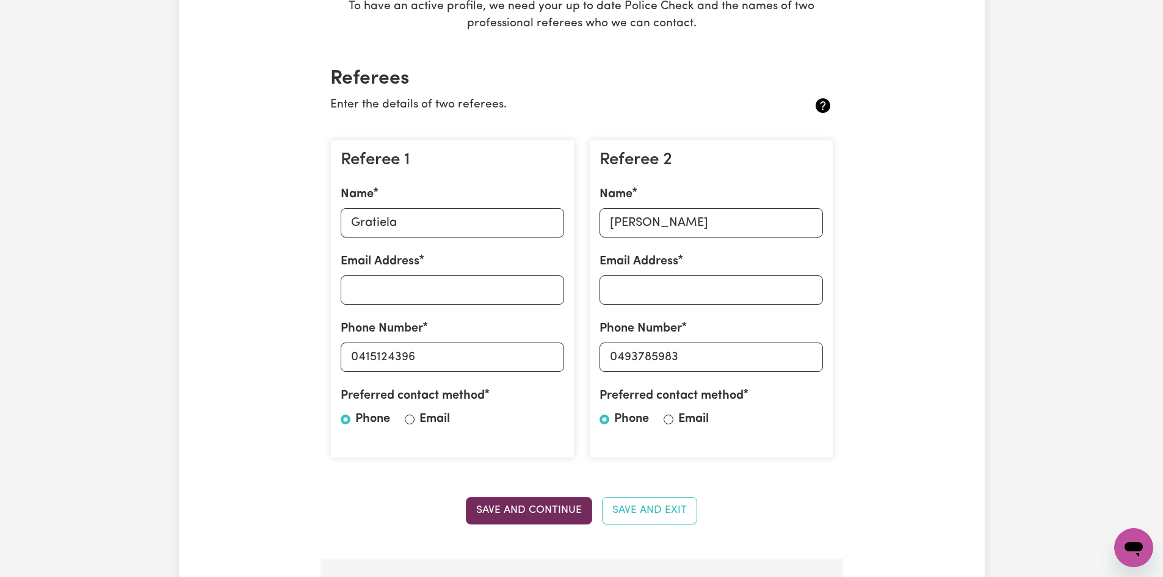
click at [543, 506] on button "Save and Continue" at bounding box center [529, 510] width 126 height 27
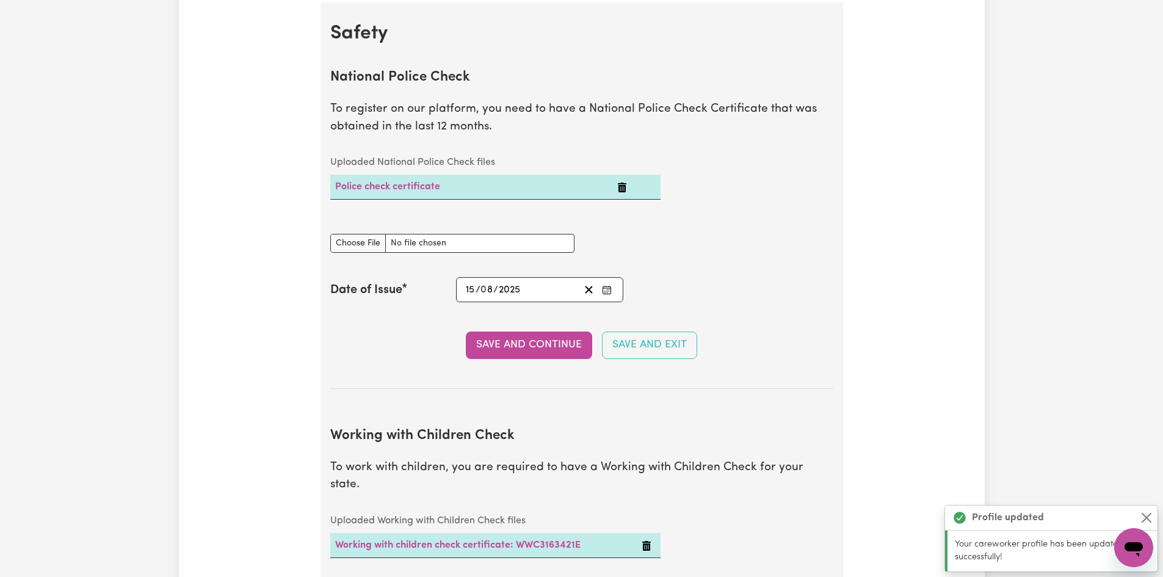
scroll to position [795, 0]
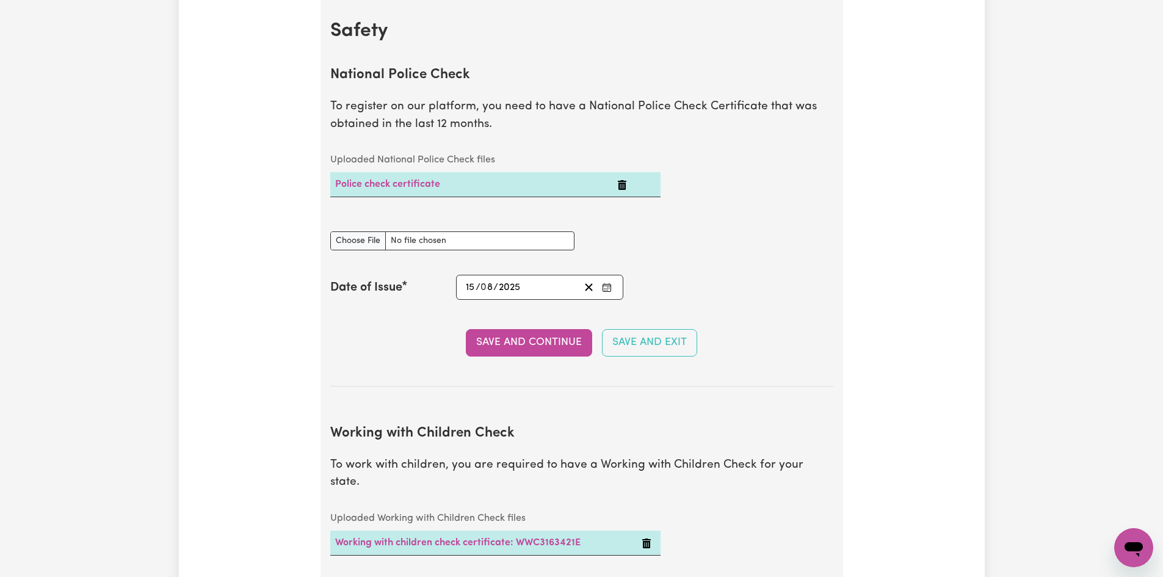
drag, startPoint x: 948, startPoint y: 336, endPoint x: 1019, endPoint y: 328, distance: 71.3
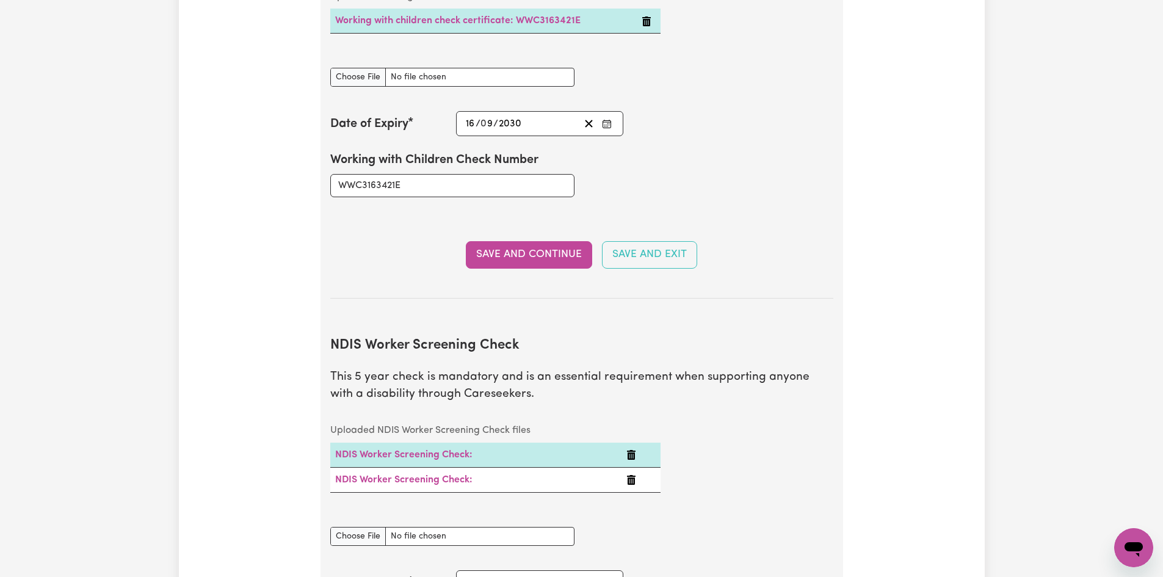
scroll to position [0, 0]
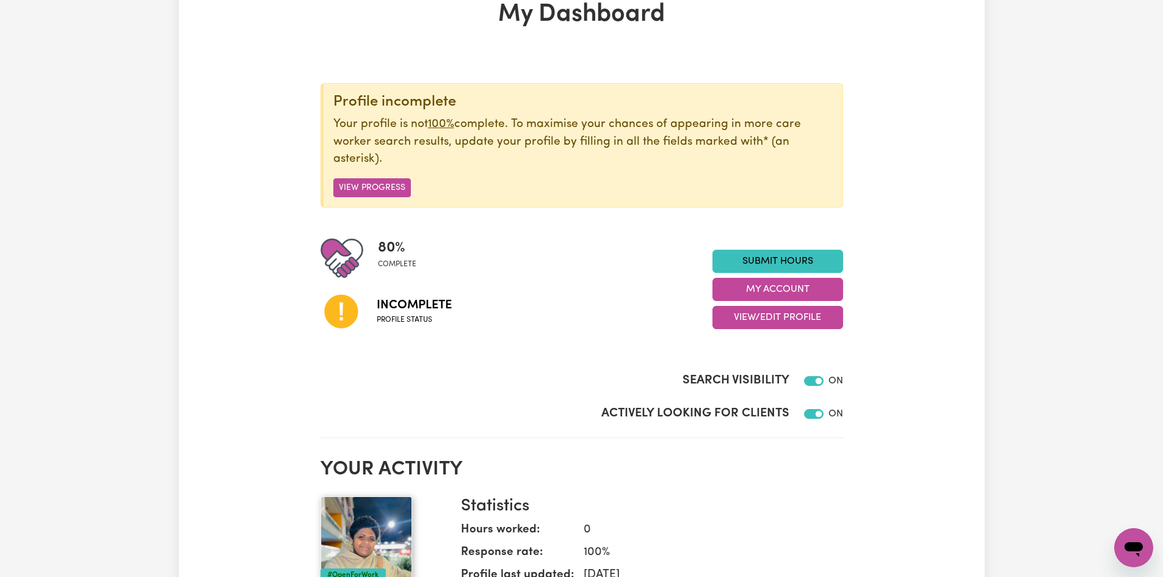
scroll to position [75, 0]
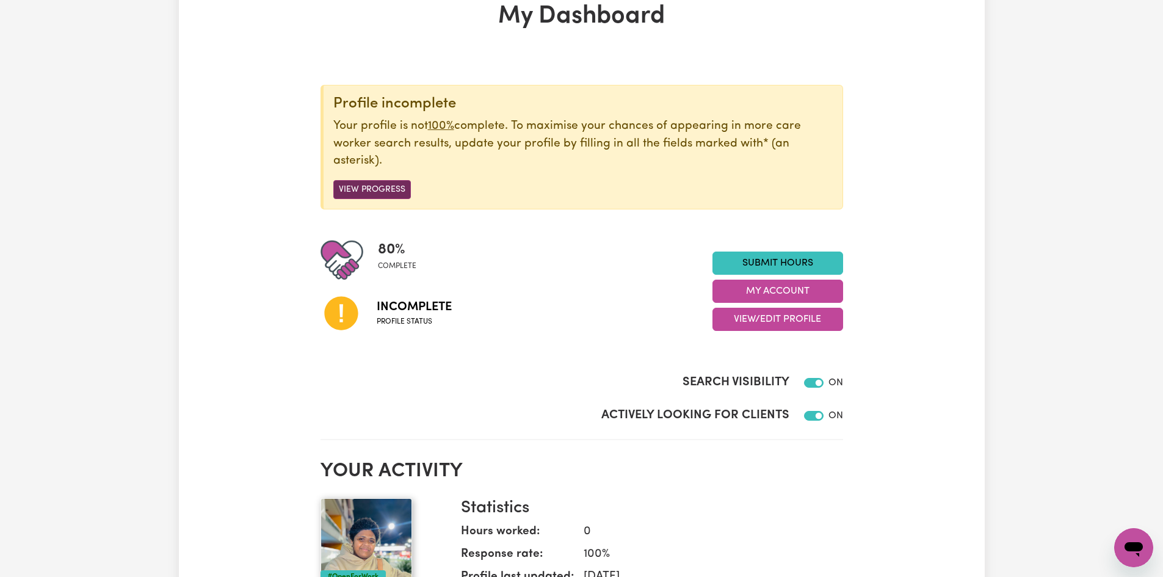
click at [369, 192] on button "View Progress" at bounding box center [372, 189] width 78 height 19
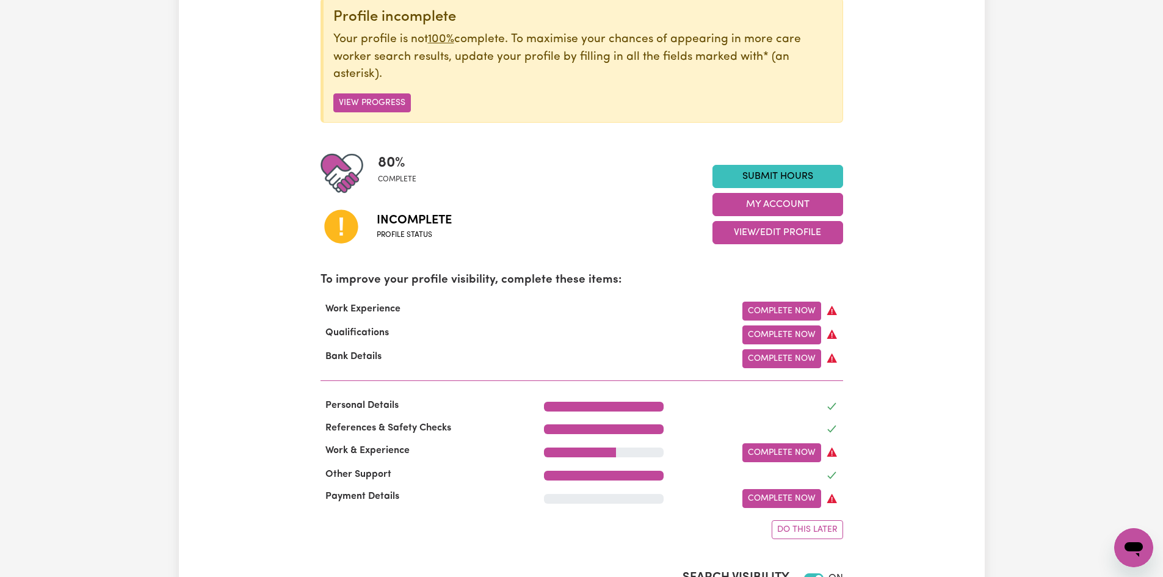
scroll to position [212, 0]
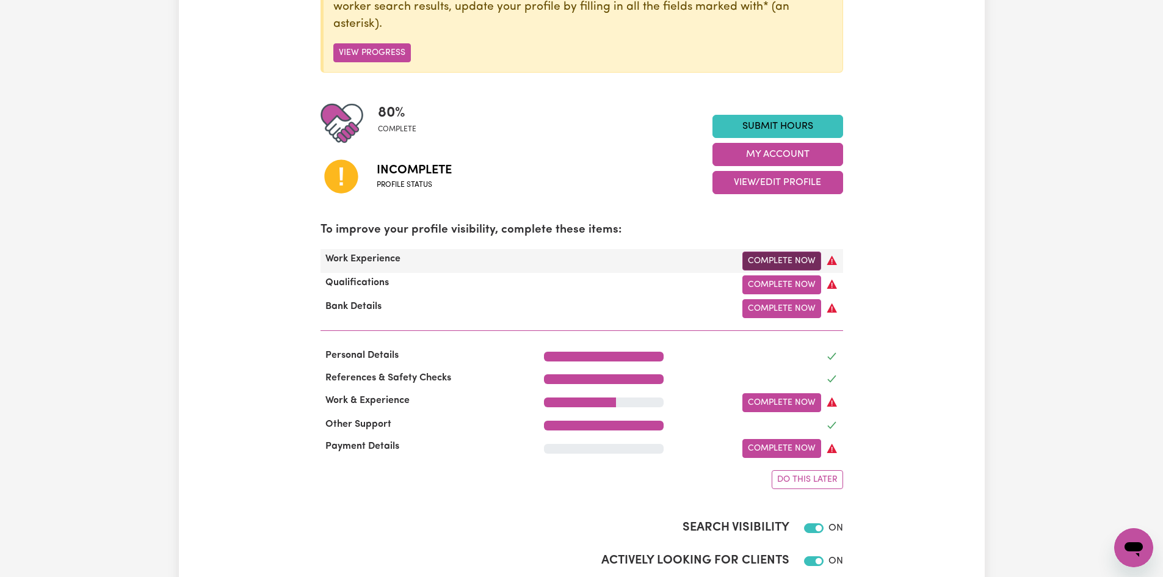
click at [784, 256] on link "Complete Now" at bounding box center [781, 261] width 79 height 19
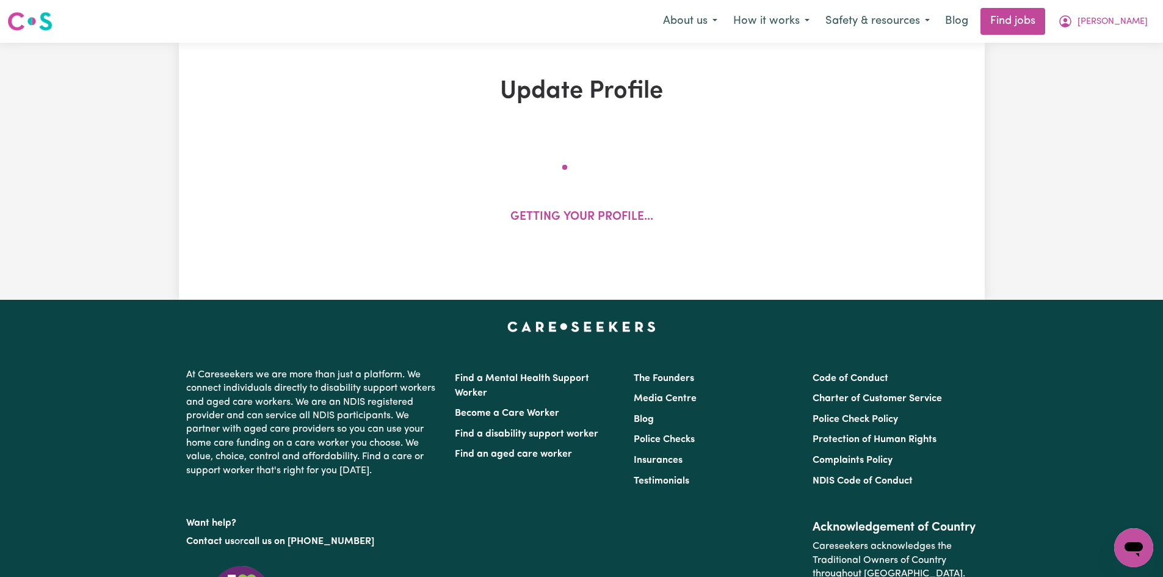
select select "Certificate III (Individual Support)"
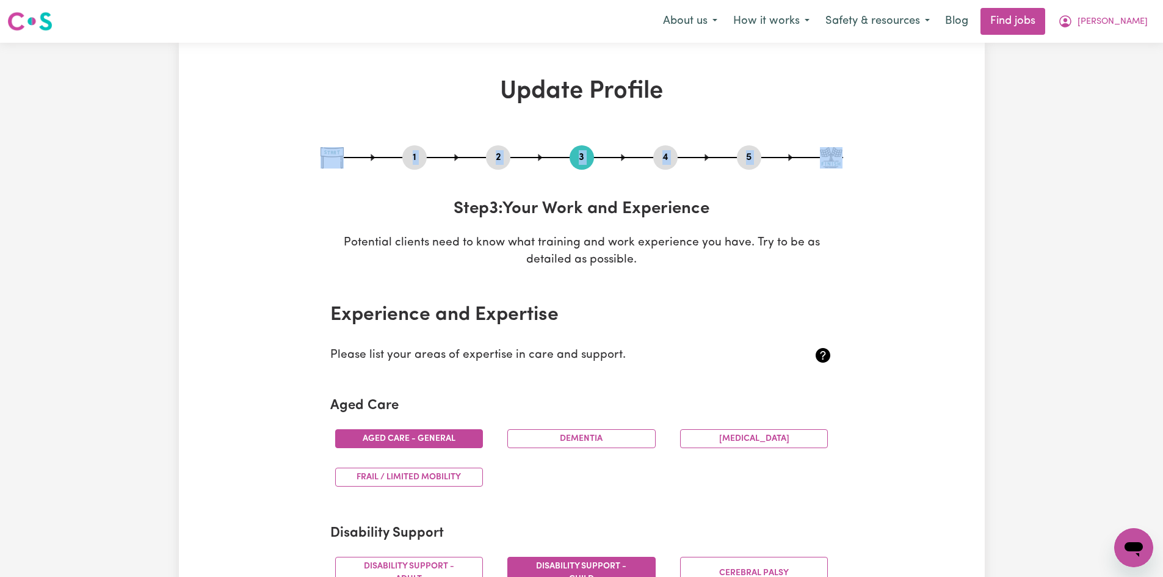
drag, startPoint x: 1162, startPoint y: 91, endPoint x: 1166, endPoint y: 124, distance: 33.2
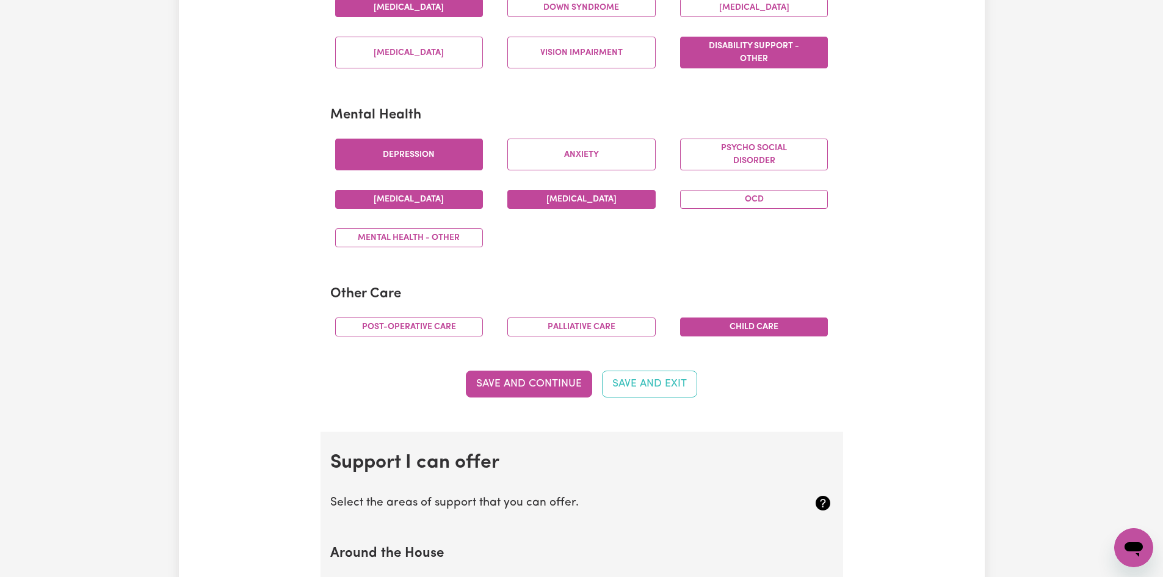
scroll to position [681, 0]
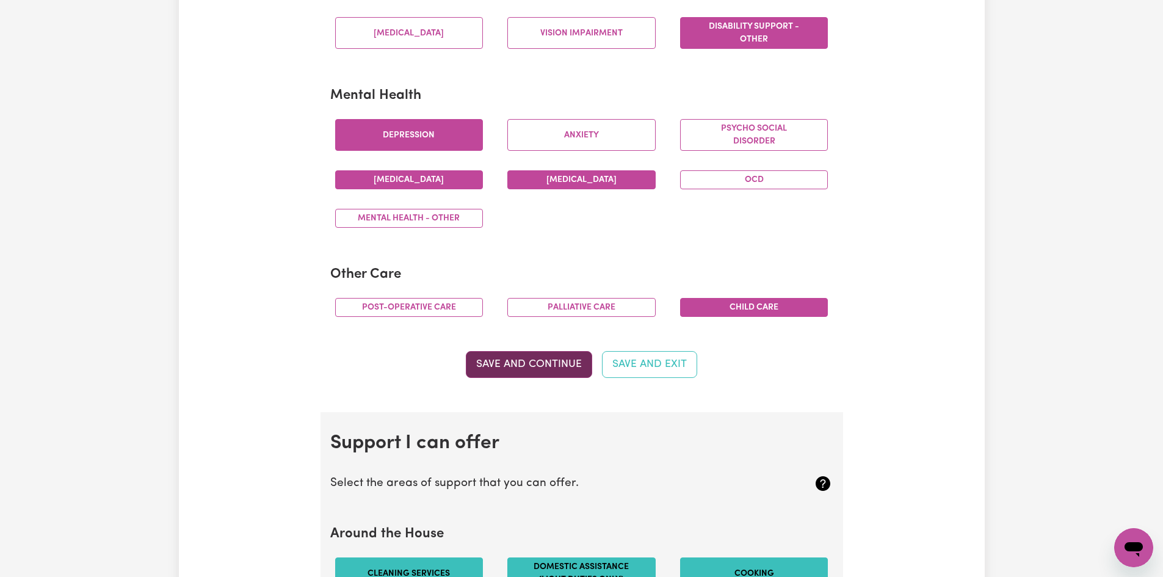
click at [545, 367] on button "Save and Continue" at bounding box center [529, 364] width 126 height 27
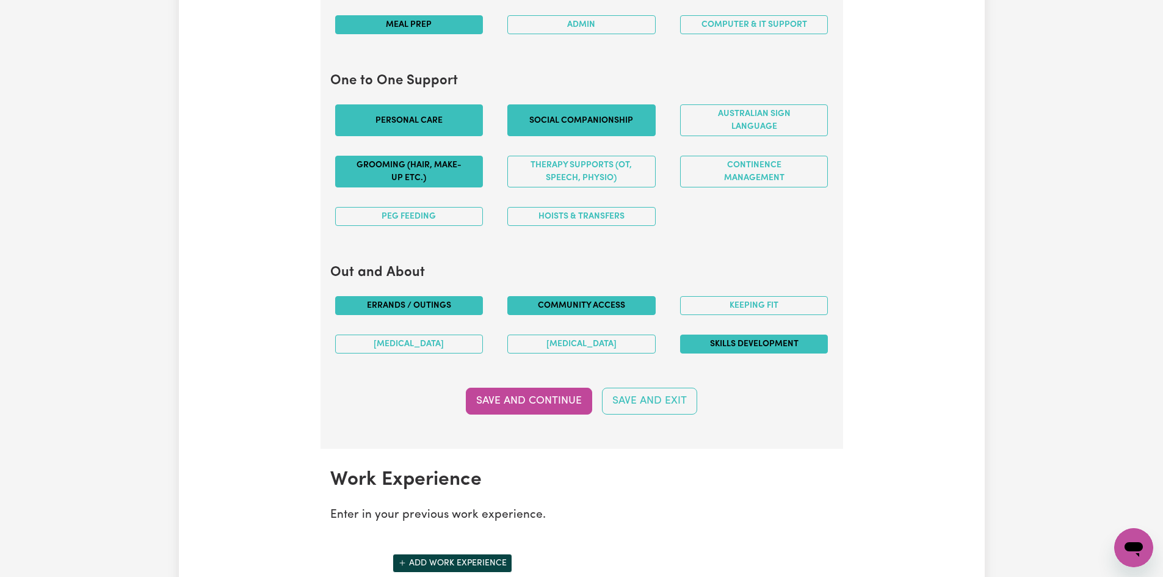
scroll to position [1392, 0]
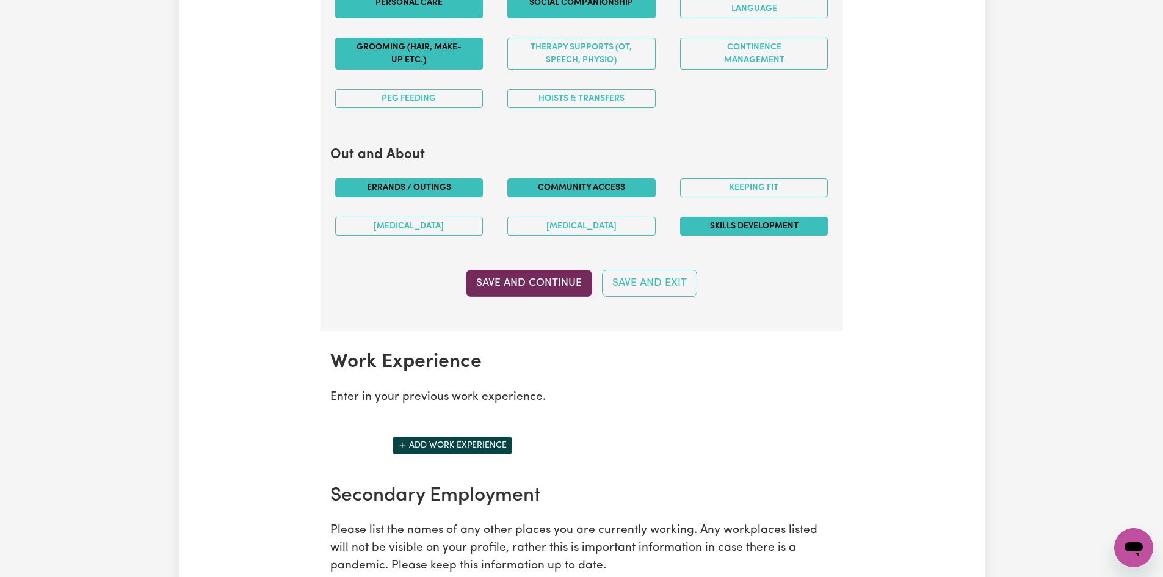
click at [554, 277] on button "Save and Continue" at bounding box center [529, 283] width 126 height 27
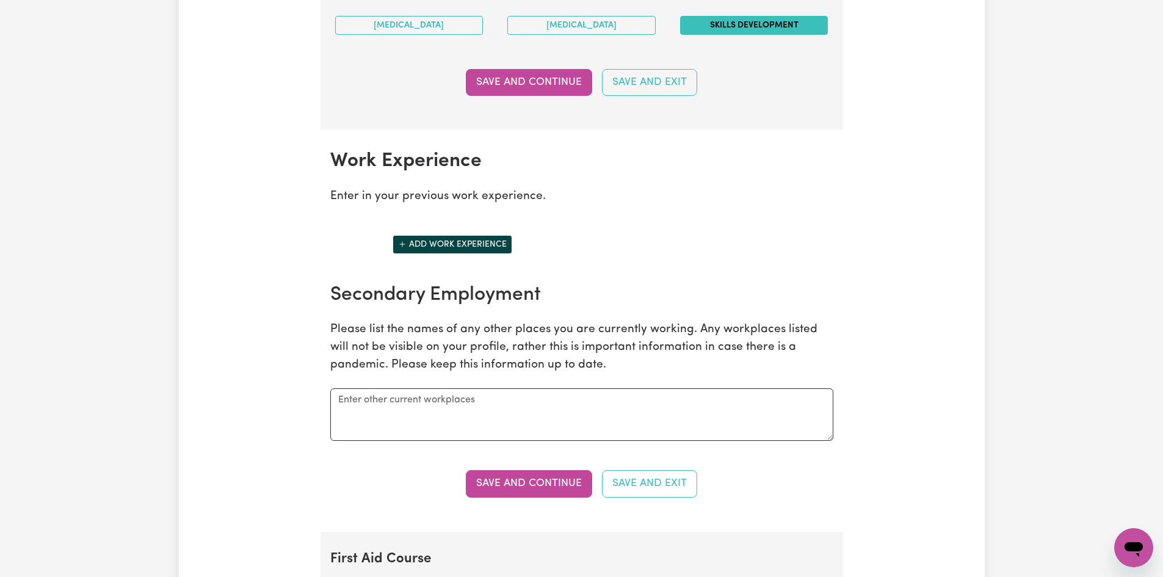
scroll to position [1612, 0]
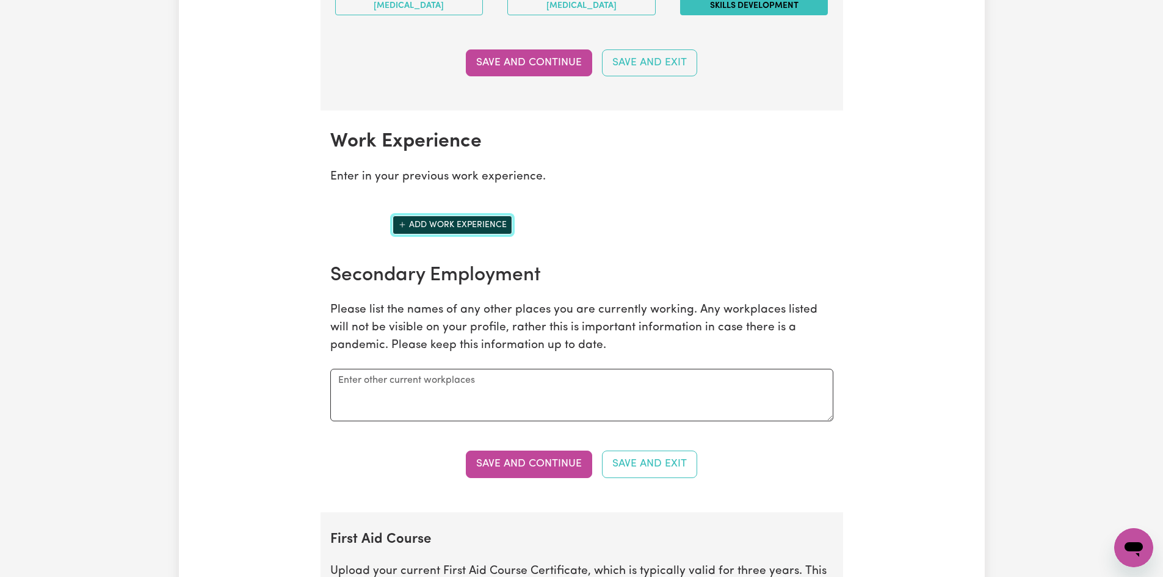
click at [452, 223] on button "Add work experience" at bounding box center [453, 225] width 120 height 19
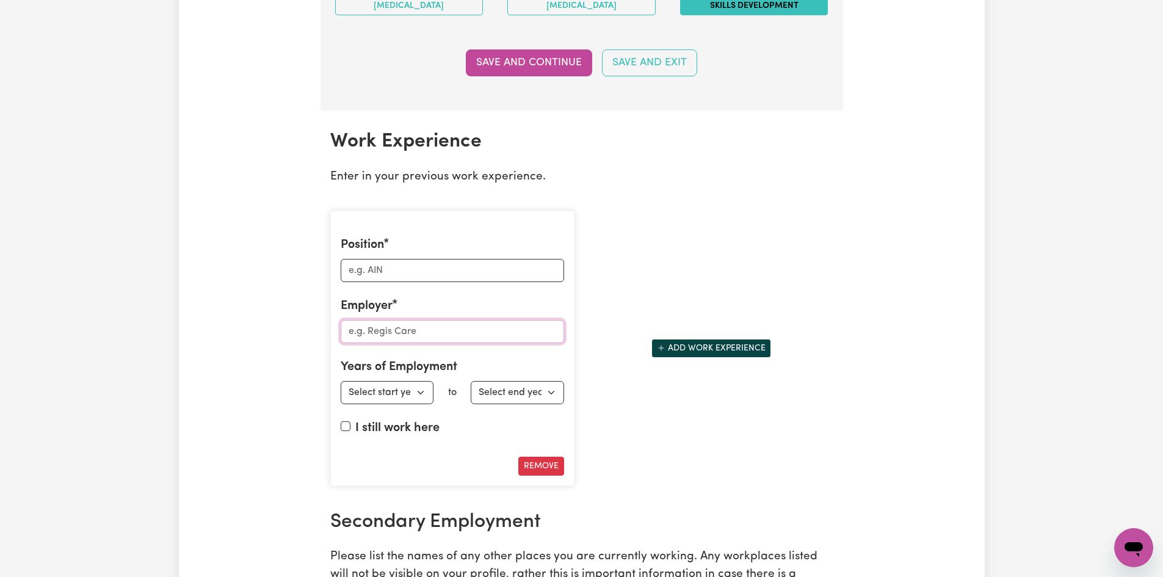
click at [385, 339] on input "Employer" at bounding box center [452, 331] width 223 height 23
click at [419, 393] on select "Select start year 1951 1952 1953 1954 1955 1956 1957 1958 1959 1960 1961 1962 1…" at bounding box center [387, 392] width 93 height 23
click at [738, 241] on div "Position Employer Years of Employment Employed from Select start year 1951 1952…" at bounding box center [582, 348] width 518 height 295
click at [418, 390] on select "Select start year 1951 1952 1953 1954 1955 1956 1957 1958 1959 1960 1961 1962 1…" at bounding box center [387, 392] width 93 height 23
select select "2025"
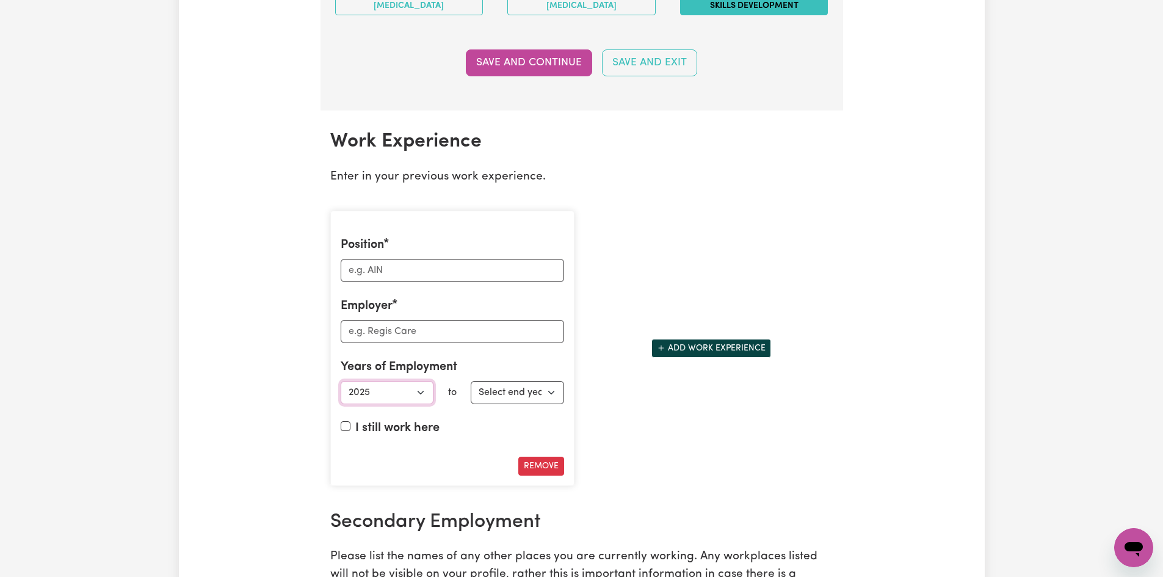
click at [341, 381] on select "Select start year 1951 1952 1953 1954 1955 1956 1957 1958 1959 1960 1961 1962 1…" at bounding box center [387, 392] width 93 height 23
click at [553, 390] on select "Select end year 1951 1952 1953 1954 1955 1956 1957 1958 1959 1960 1961 1962 196…" at bounding box center [517, 392] width 93 height 23
select select "2025"
click at [471, 381] on select "Select end year 1951 1952 1953 1954 1955 1956 1957 1958 1959 1960 1961 1962 196…" at bounding box center [517, 392] width 93 height 23
drag, startPoint x: 346, startPoint y: 425, endPoint x: 369, endPoint y: 426, distance: 22.6
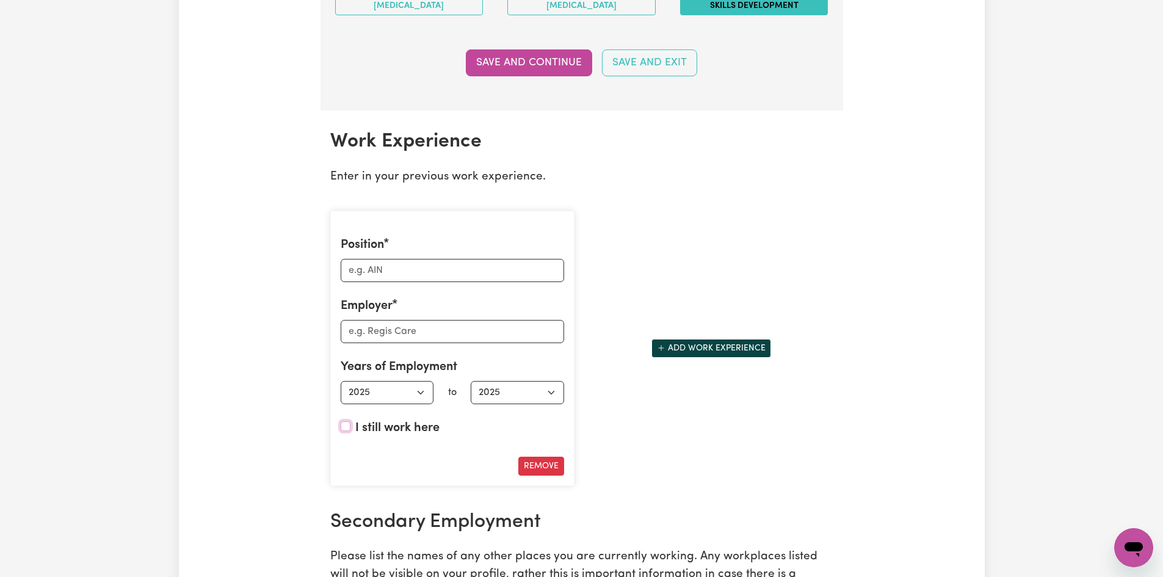
click at [348, 426] on input "I still work here" at bounding box center [346, 426] width 10 height 10
checkbox input "true"
click at [390, 335] on input "Employer" at bounding box center [452, 331] width 223 height 23
type input "Elite Care Group"
click at [390, 272] on input "Position" at bounding box center [452, 270] width 223 height 23
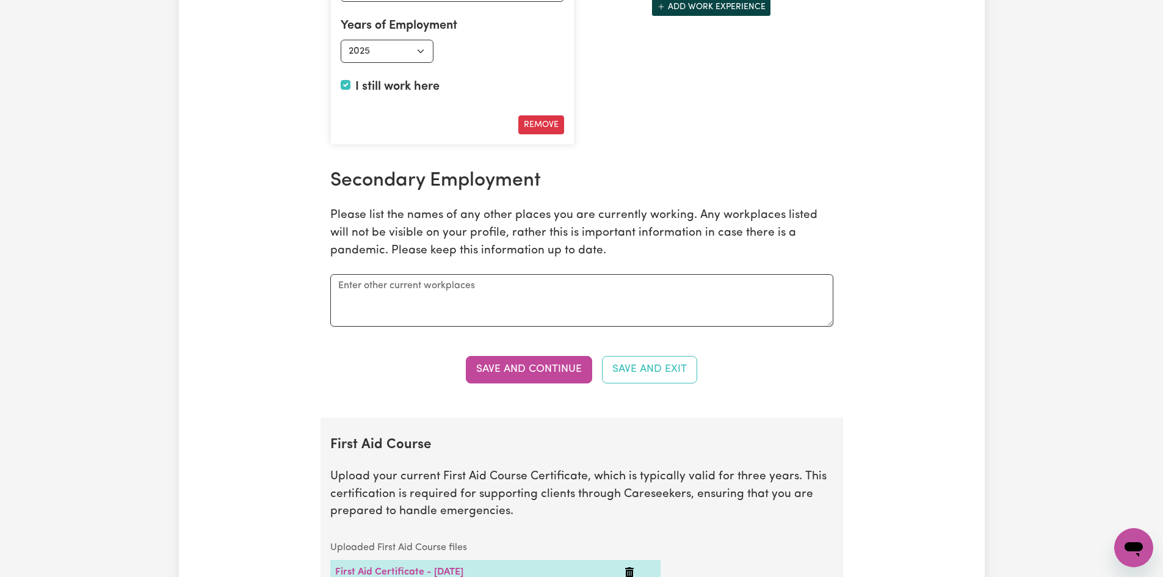
scroll to position [1958, 0]
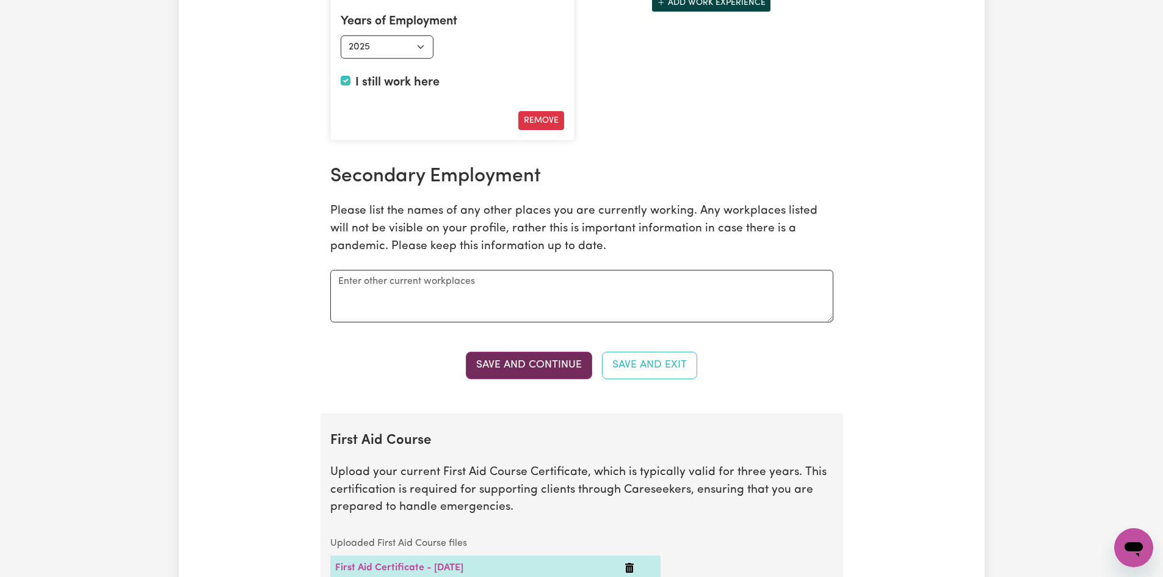
type input "Support Worker"
click at [513, 357] on button "Save and Continue" at bounding box center [529, 365] width 126 height 27
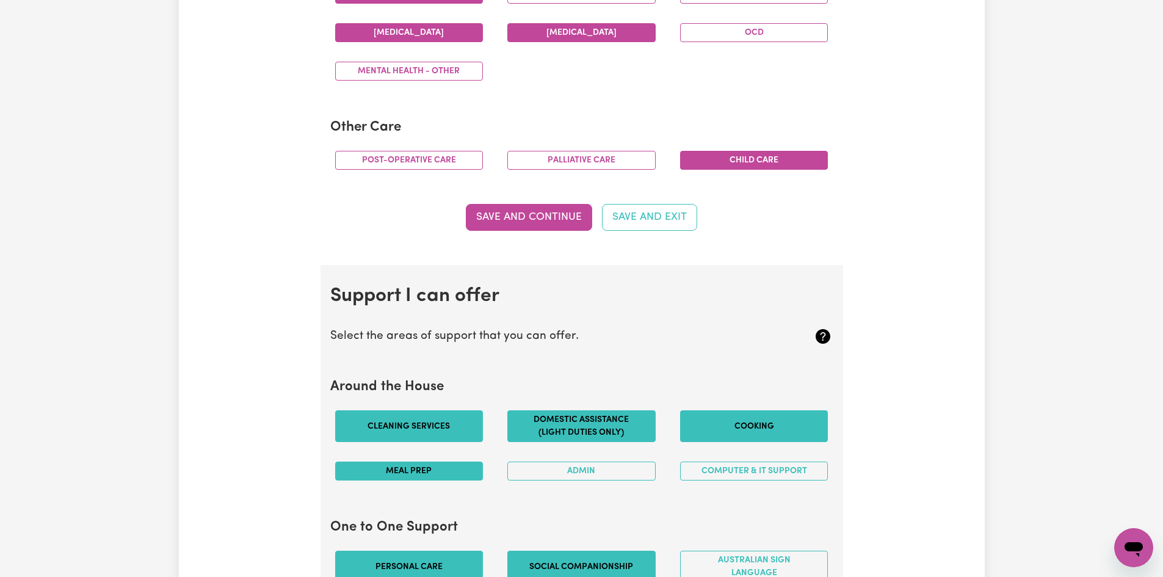
scroll to position [0, 0]
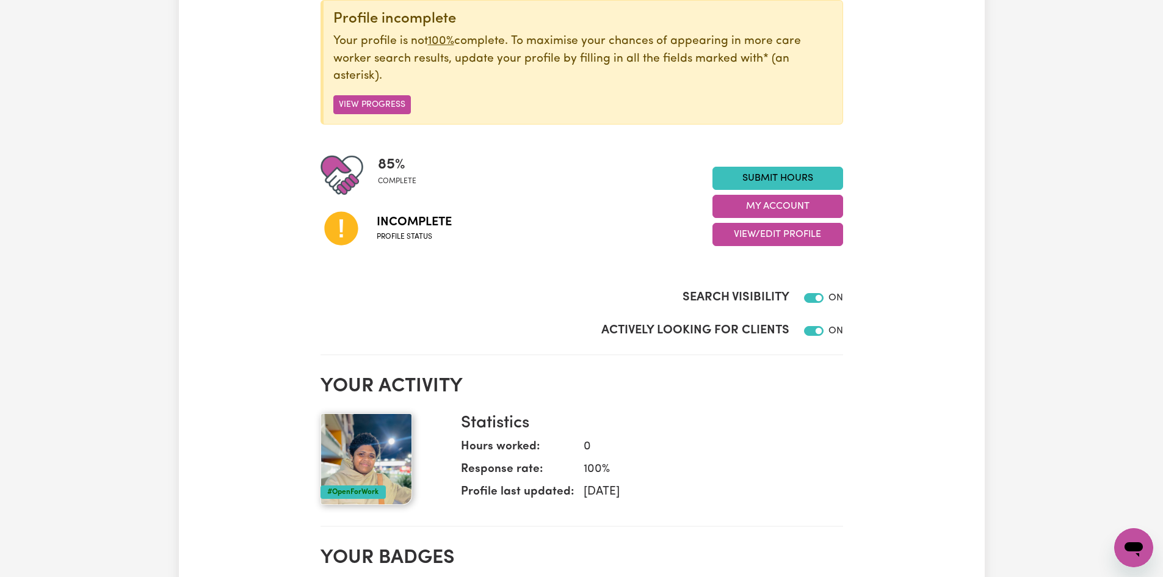
scroll to position [158, 0]
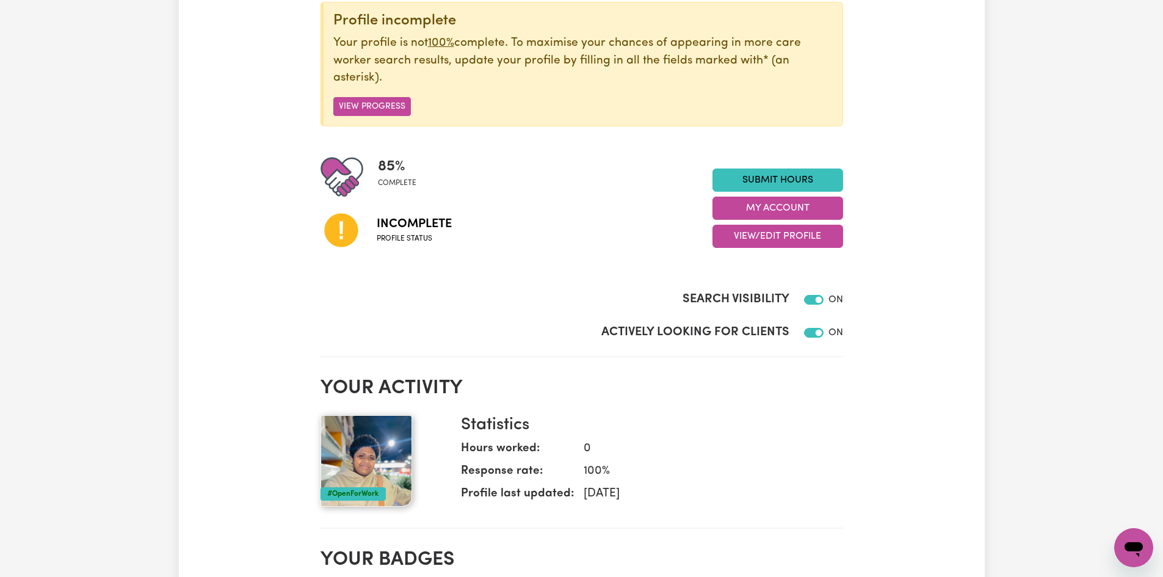
drag, startPoint x: 369, startPoint y: 105, endPoint x: 421, endPoint y: 125, distance: 55.7
click at [368, 105] on button "View Progress" at bounding box center [372, 106] width 78 height 19
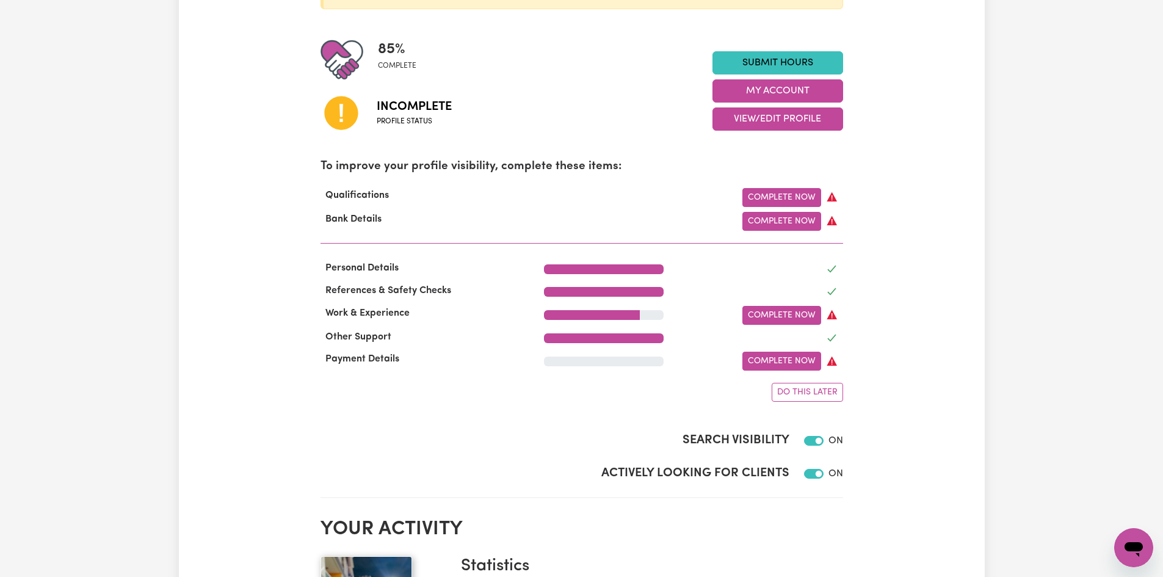
scroll to position [277, 0]
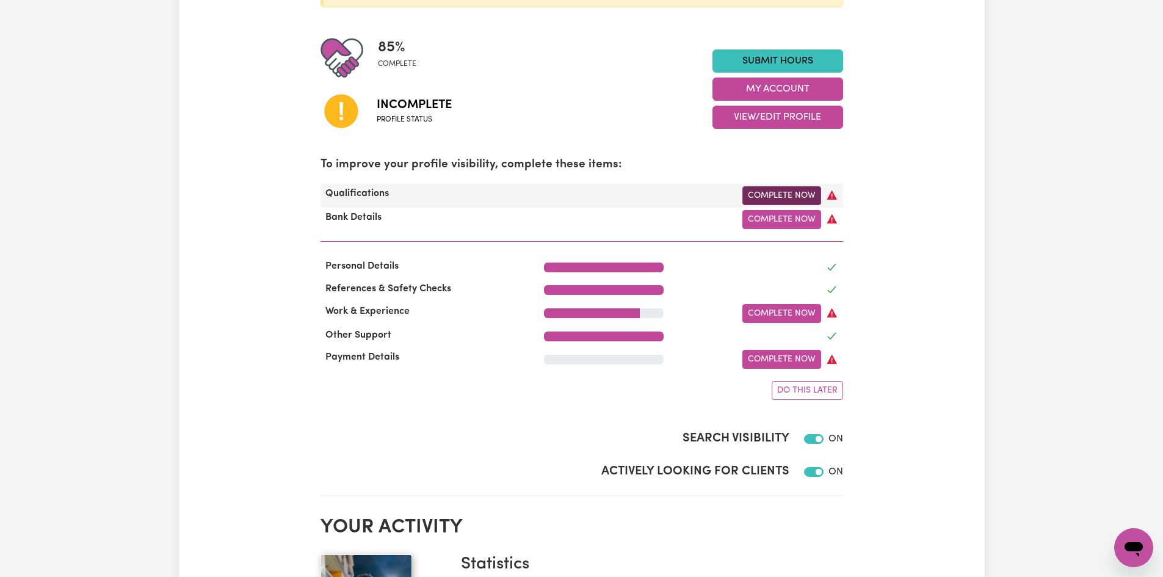
click at [778, 195] on link "Complete Now" at bounding box center [781, 195] width 79 height 19
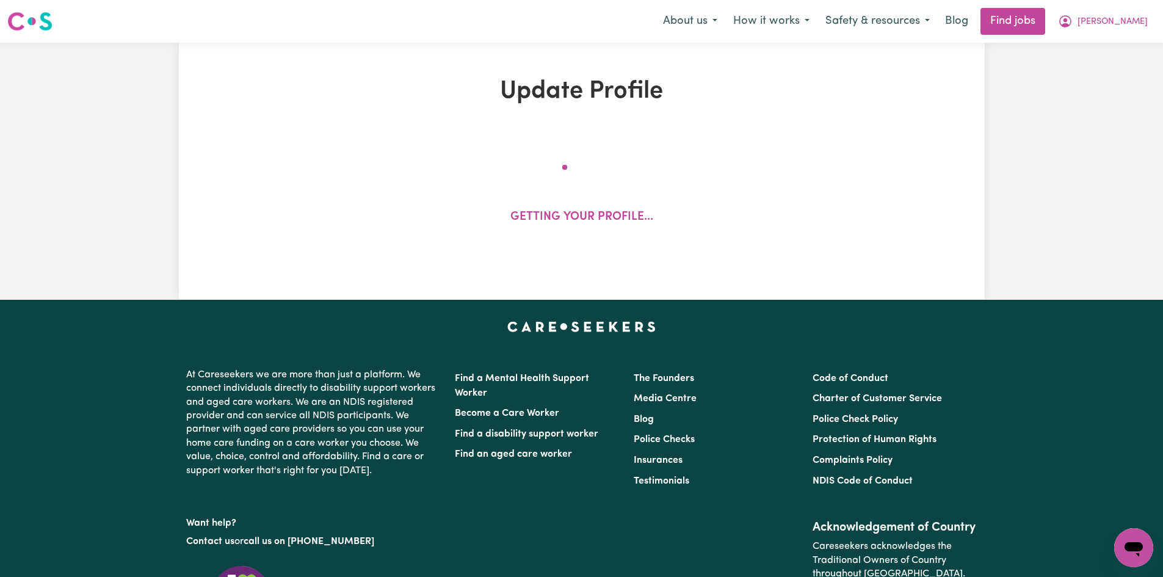
select select "2025"
select select "Certificate III (Individual Support)"
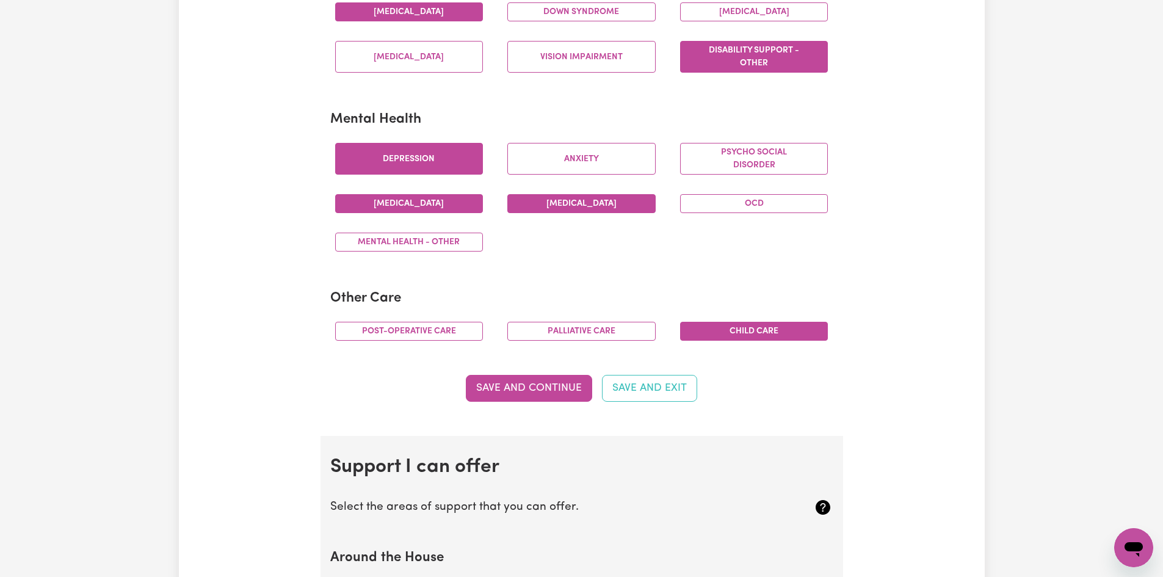
scroll to position [648, 0]
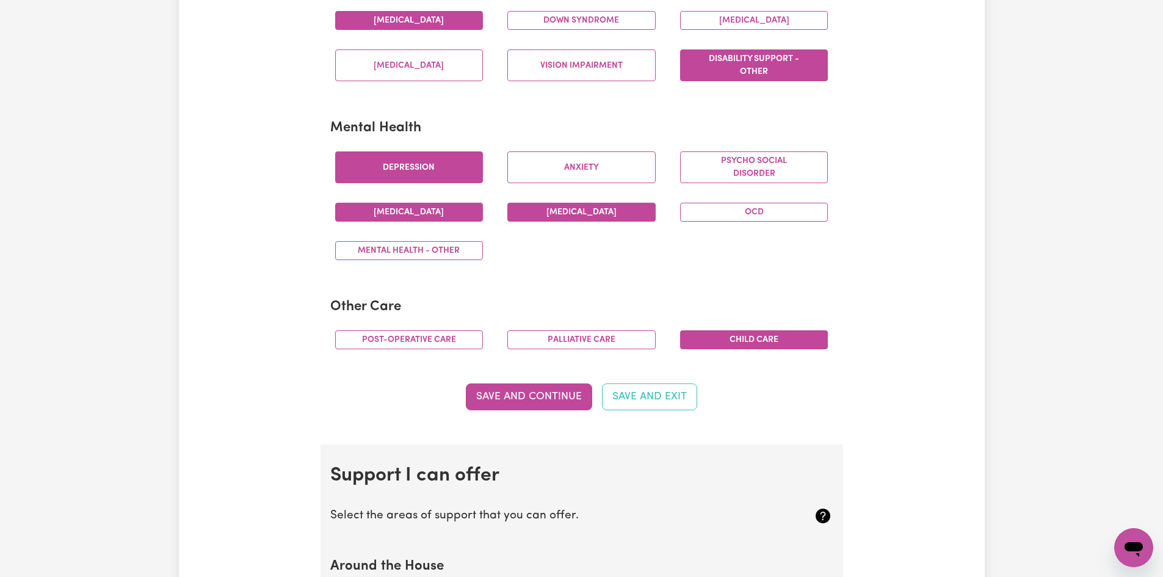
click at [557, 212] on button "Bipolar Disorder" at bounding box center [581, 212] width 148 height 19
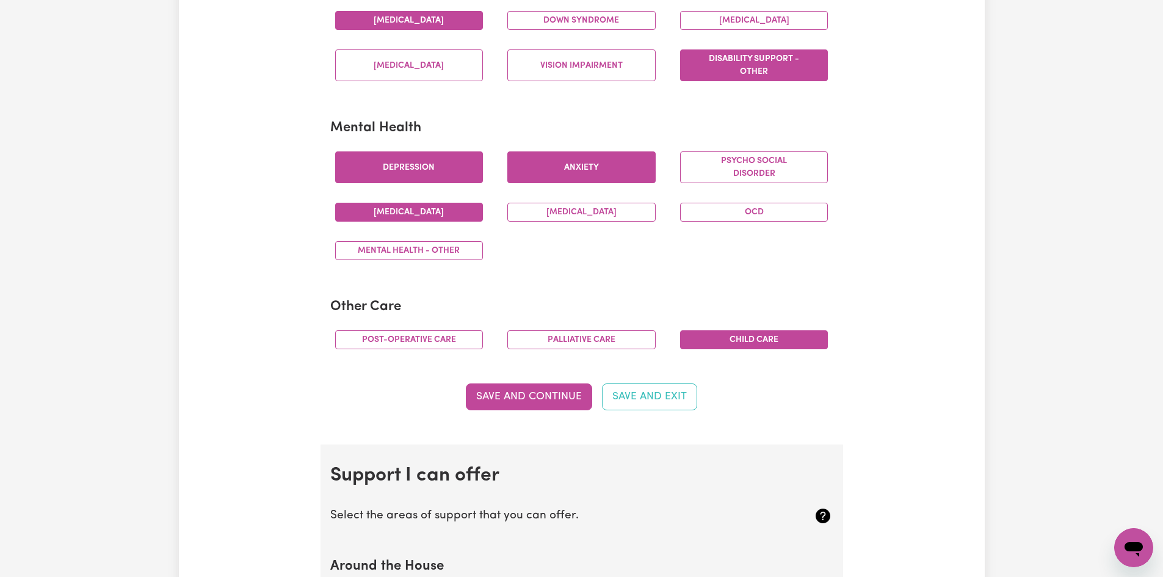
click at [583, 164] on button "Anxiety" at bounding box center [581, 167] width 148 height 32
click at [522, 394] on button "Save and Continue" at bounding box center [529, 396] width 126 height 27
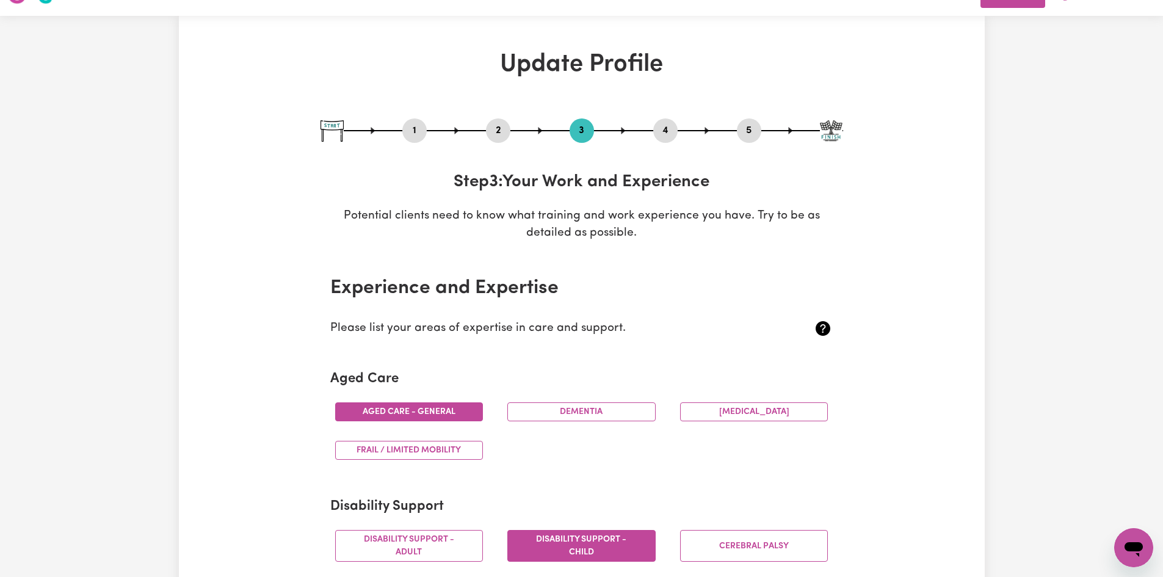
scroll to position [0, 0]
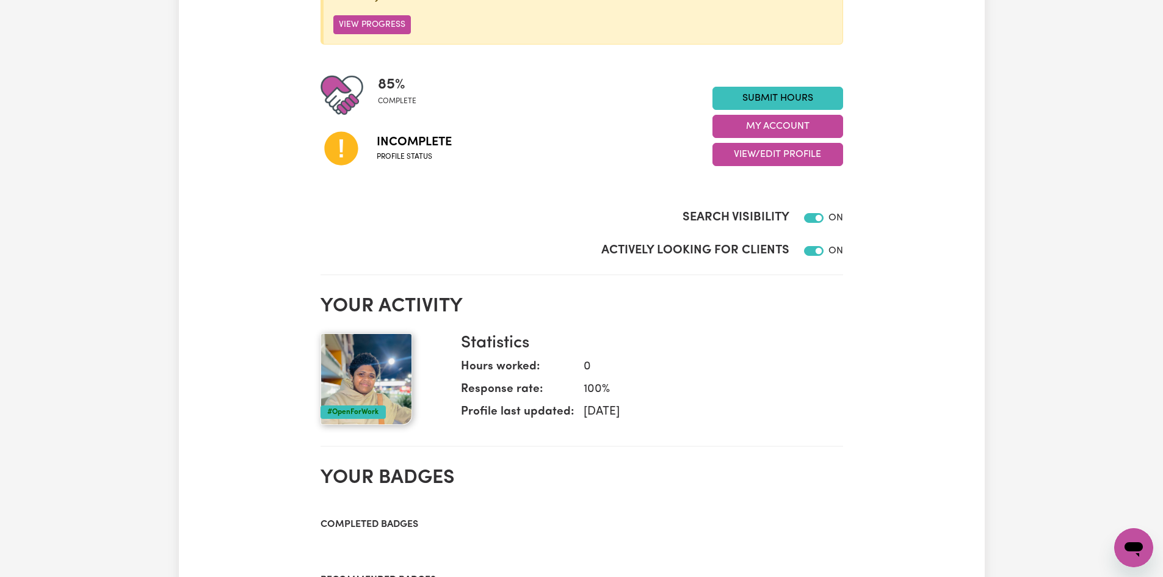
scroll to position [252, 0]
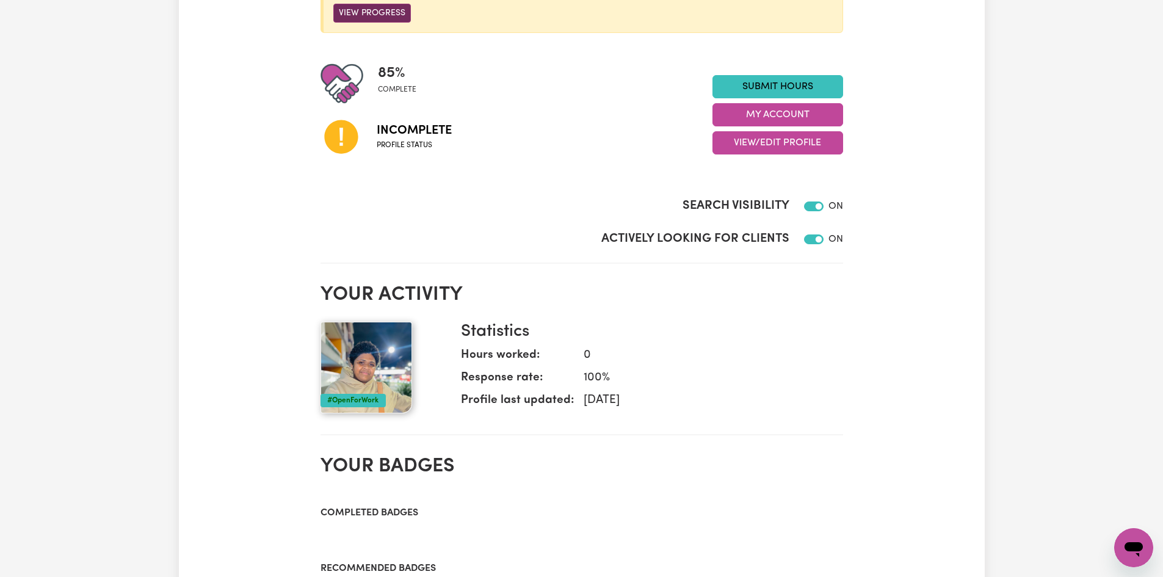
click at [376, 16] on button "View Progress" at bounding box center [372, 13] width 78 height 19
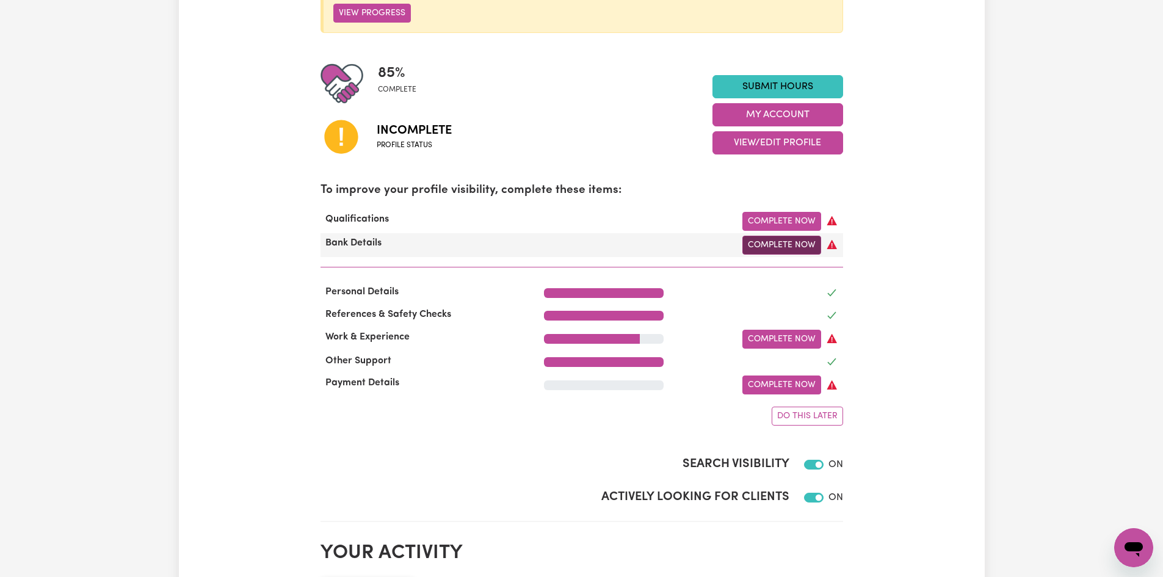
click at [781, 248] on link "Complete Now" at bounding box center [781, 245] width 79 height 19
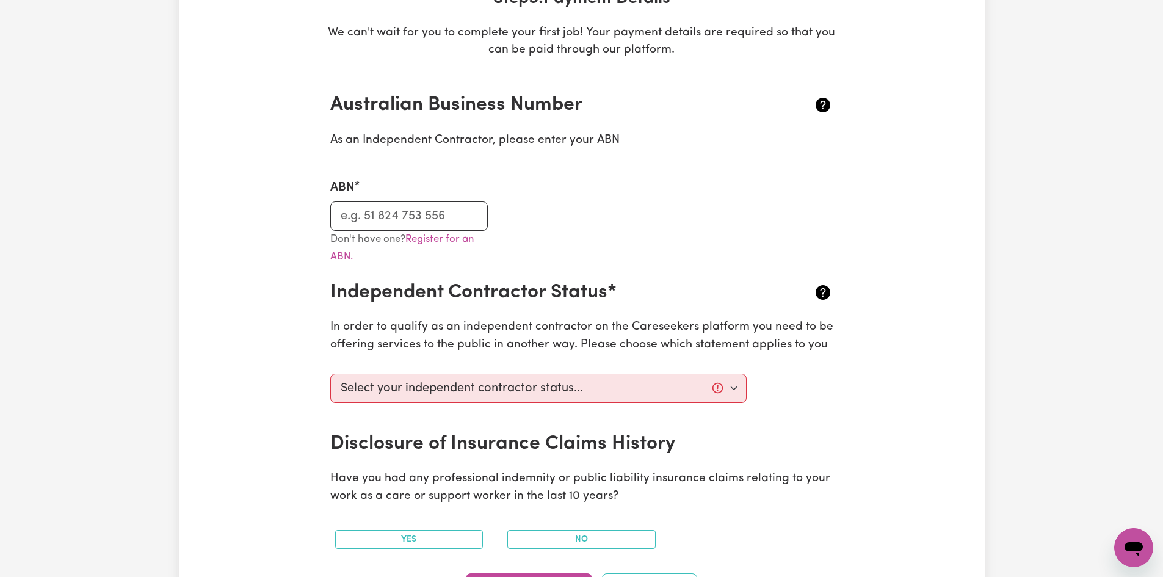
scroll to position [251, 0]
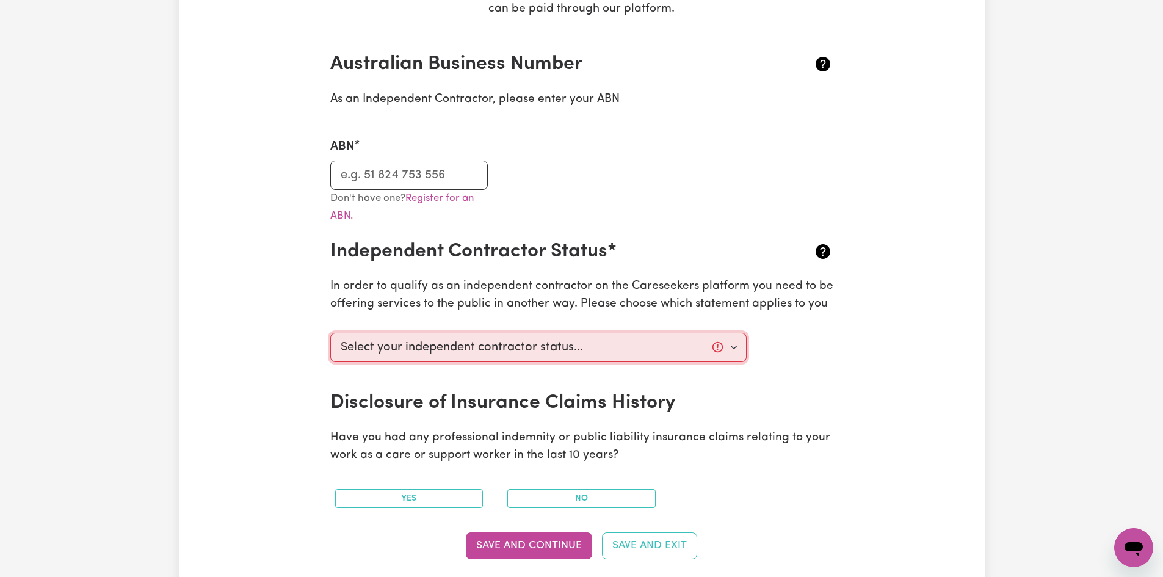
click at [730, 347] on select "Select your independent contractor status... I am providing services through an…" at bounding box center [538, 347] width 417 height 29
select select "I am providing services by being employed by an organisation"
click at [330, 333] on select "Select your independent contractor status... I am providing services through an…" at bounding box center [538, 347] width 417 height 29
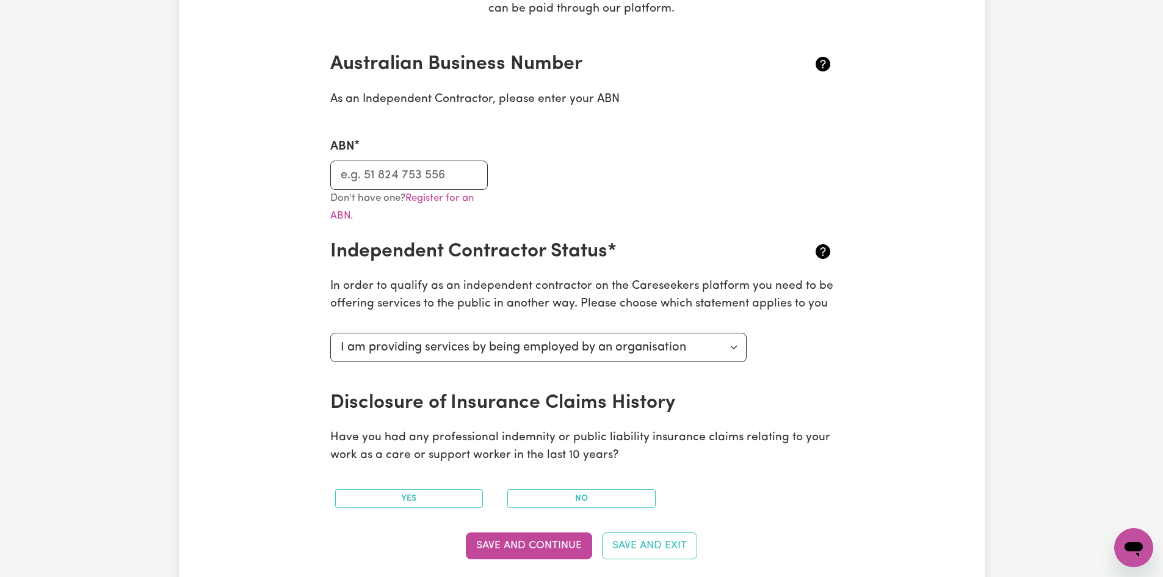
click at [887, 396] on div "Update Profile 1 2 3 4 5 Step 5 : Payment Details We can't wait for you to comp…" at bounding box center [582, 453] width 806 height 1255
click at [579, 501] on button "No" at bounding box center [581, 498] width 148 height 19
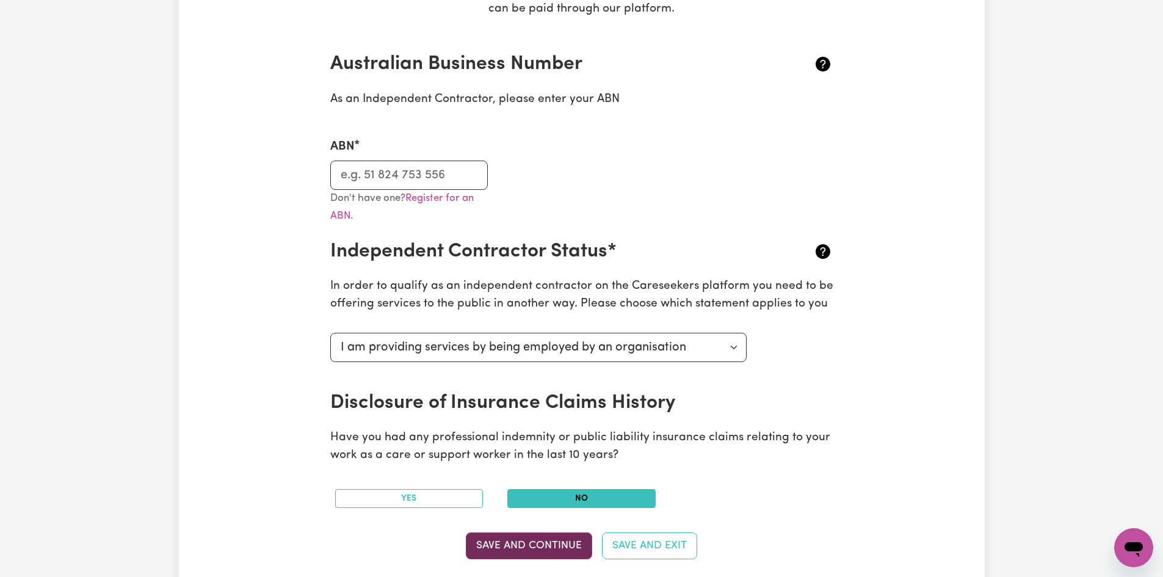
click at [527, 542] on button "Save and Continue" at bounding box center [529, 545] width 126 height 27
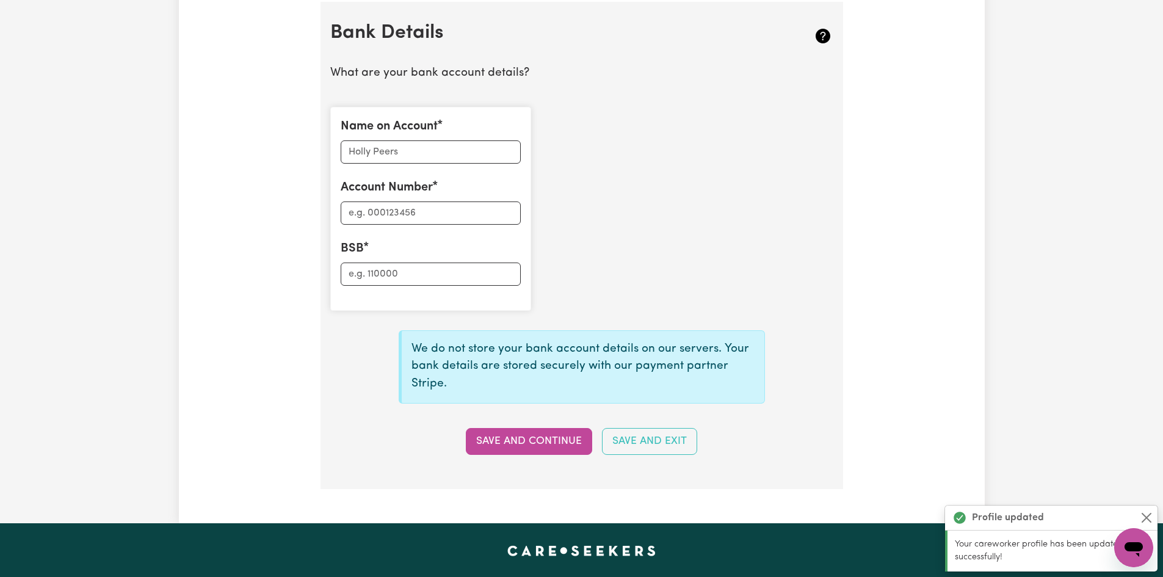
scroll to position [844, 0]
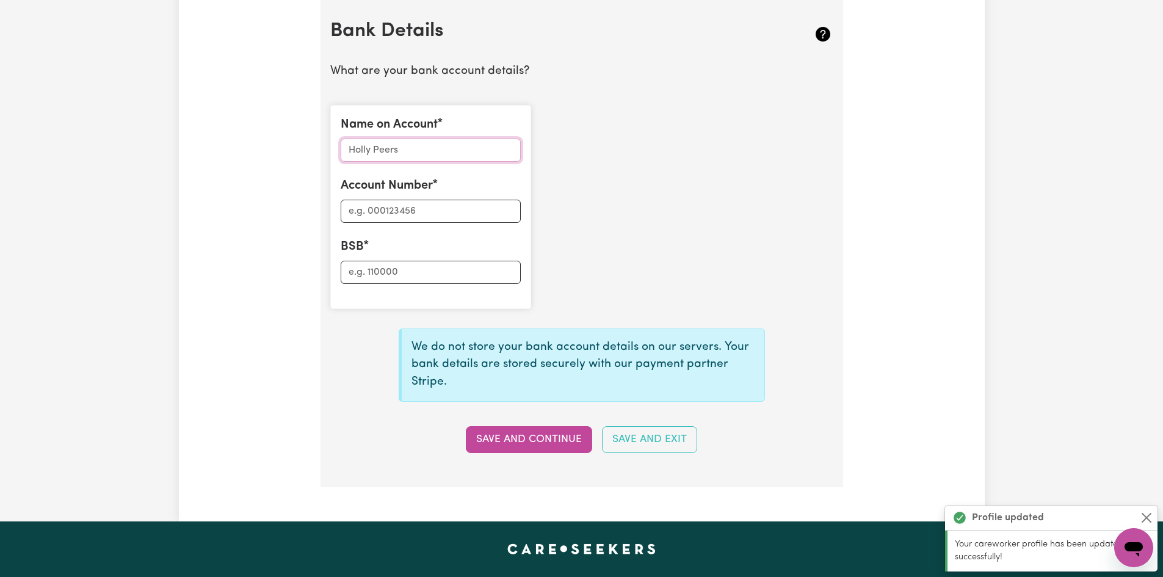
click at [375, 150] on input "Name on Account" at bounding box center [431, 150] width 180 height 23
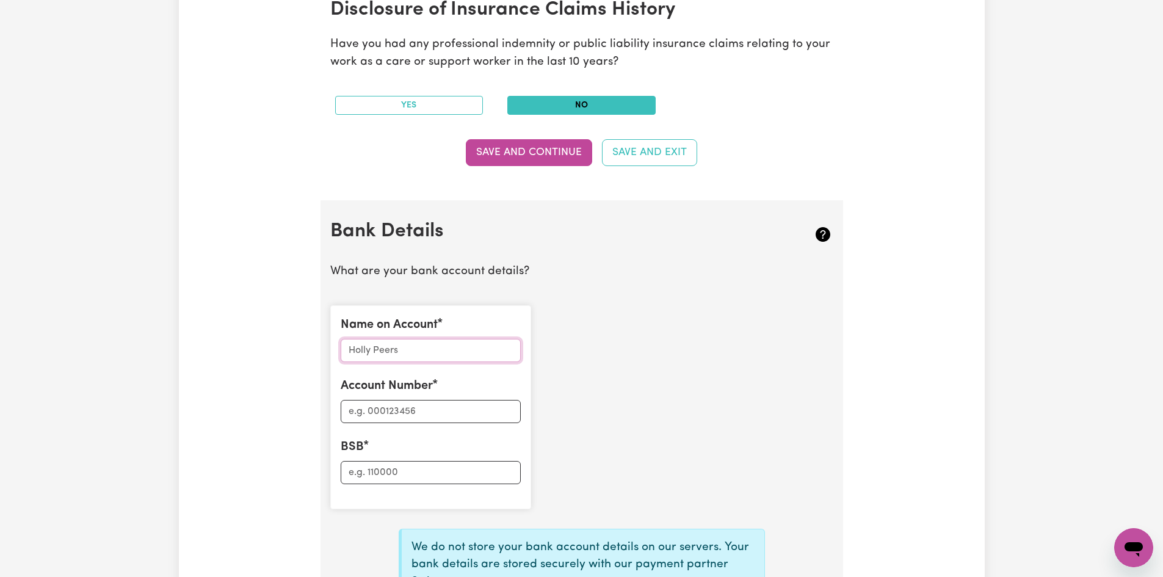
scroll to position [650, 0]
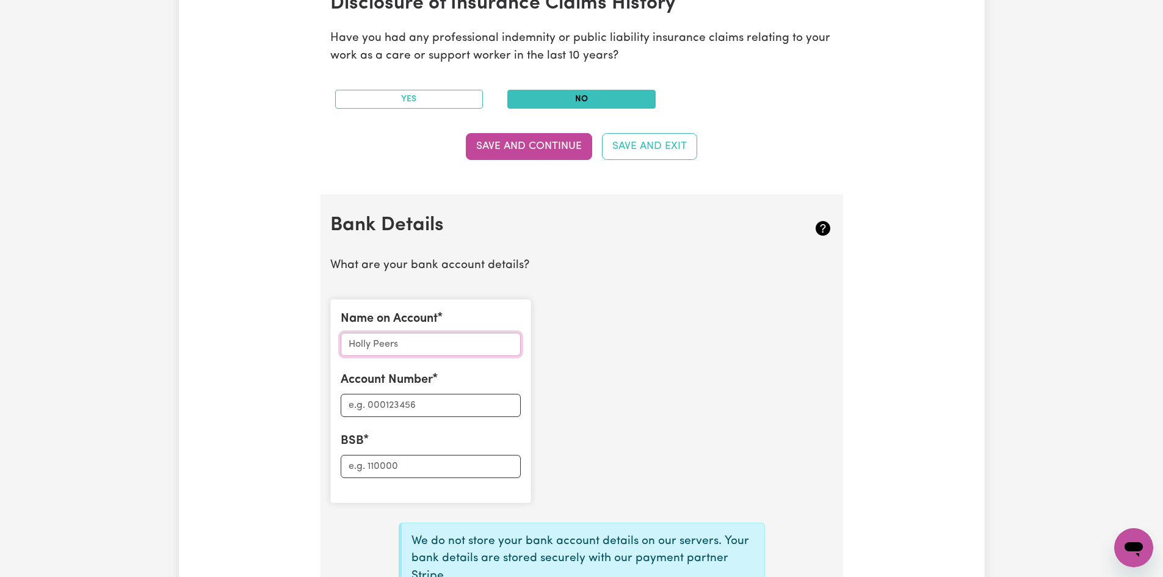
click at [400, 337] on input "Name on Account" at bounding box center [431, 344] width 180 height 23
click at [436, 335] on input "[PERSON_NAME]" at bounding box center [431, 344] width 180 height 23
click at [430, 341] on input "[PERSON_NAME]" at bounding box center [431, 344] width 180 height 23
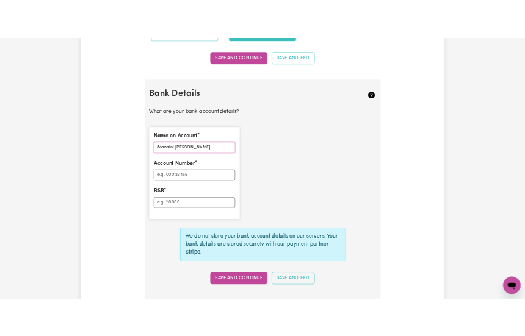
scroll to position [763, 0]
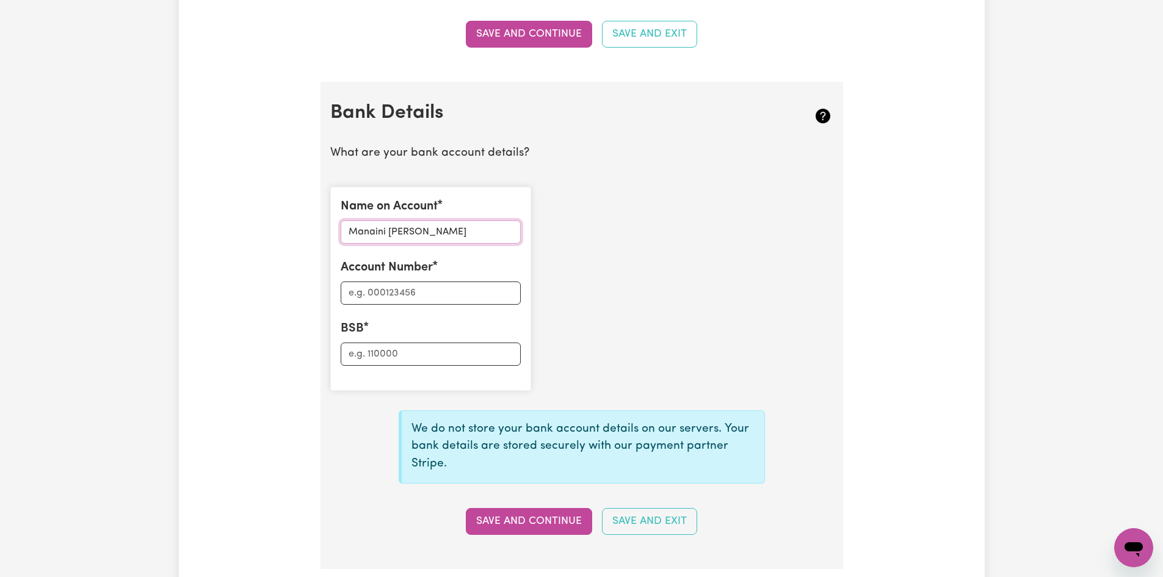
type input "Manaini Abigail Davuvu"
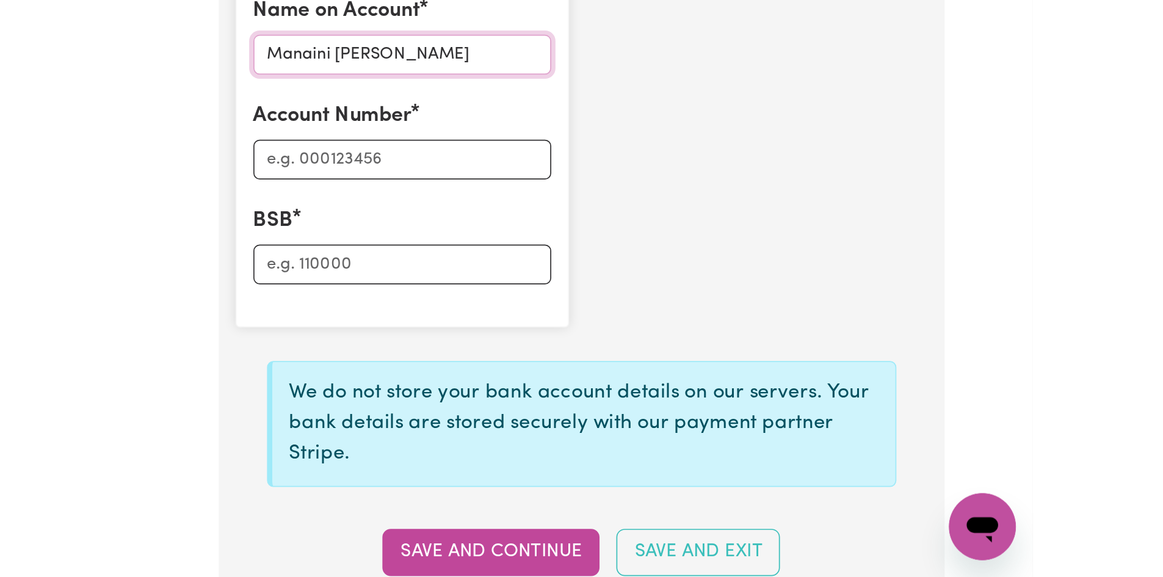
scroll to position [987, 0]
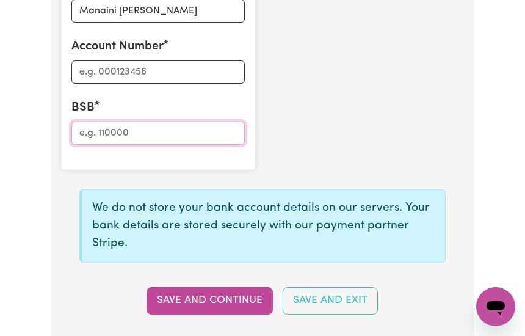
click at [117, 131] on input "BSB" at bounding box center [157, 132] width 173 height 23
type input "012226"
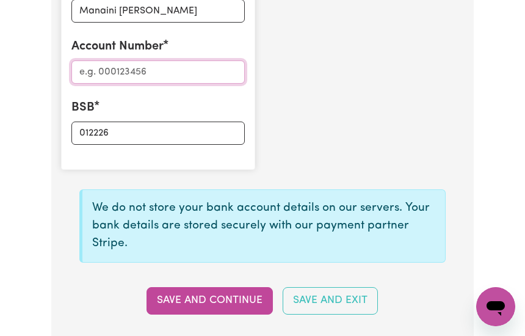
click at [104, 72] on input "Account Number" at bounding box center [157, 71] width 173 height 23
type input "176970406"
click at [152, 12] on input "Manaini Abigail Davuvu" at bounding box center [157, 10] width 173 height 23
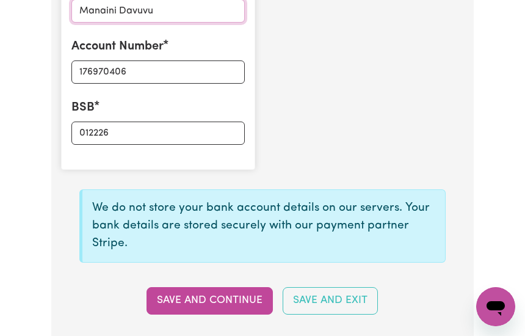
type input "Manaini Davuvu"
drag, startPoint x: 317, startPoint y: 118, endPoint x: 291, endPoint y: 271, distance: 155.4
click at [317, 131] on div "Name on Account Manaini Davuvu Account Number 176970406 BSB 012226" at bounding box center [263, 67] width 418 height 223
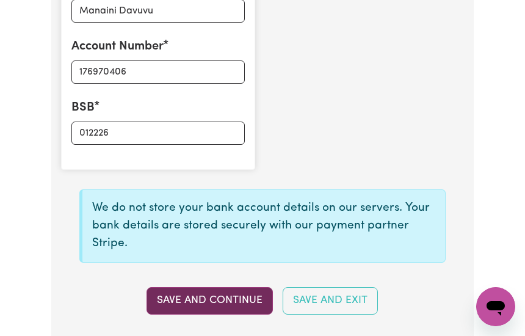
click at [211, 306] on button "Save and Continue" at bounding box center [210, 300] width 126 height 27
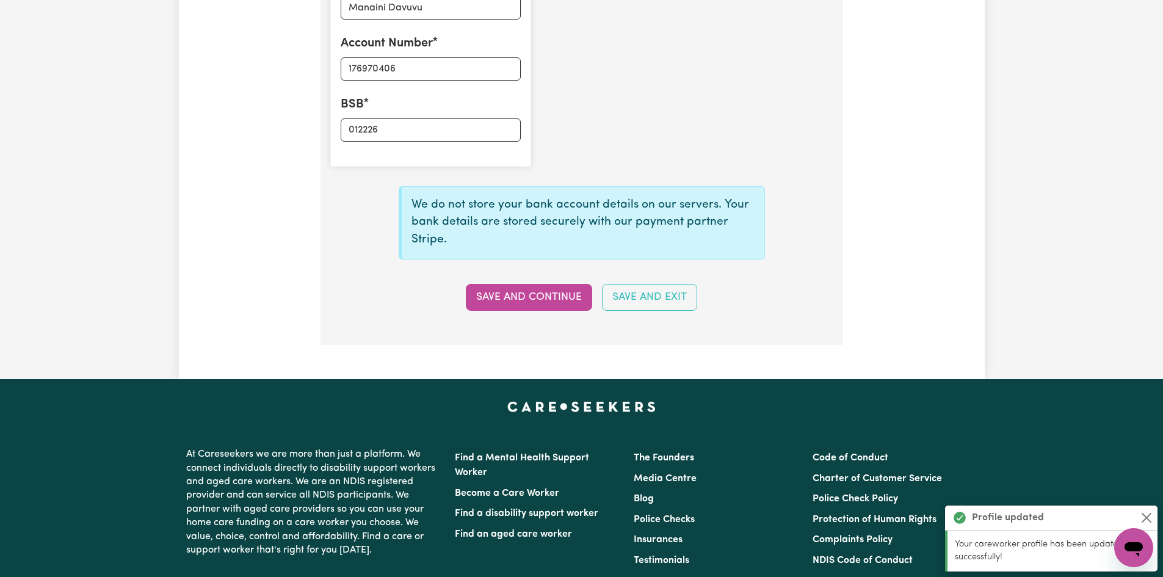
type input "****0406"
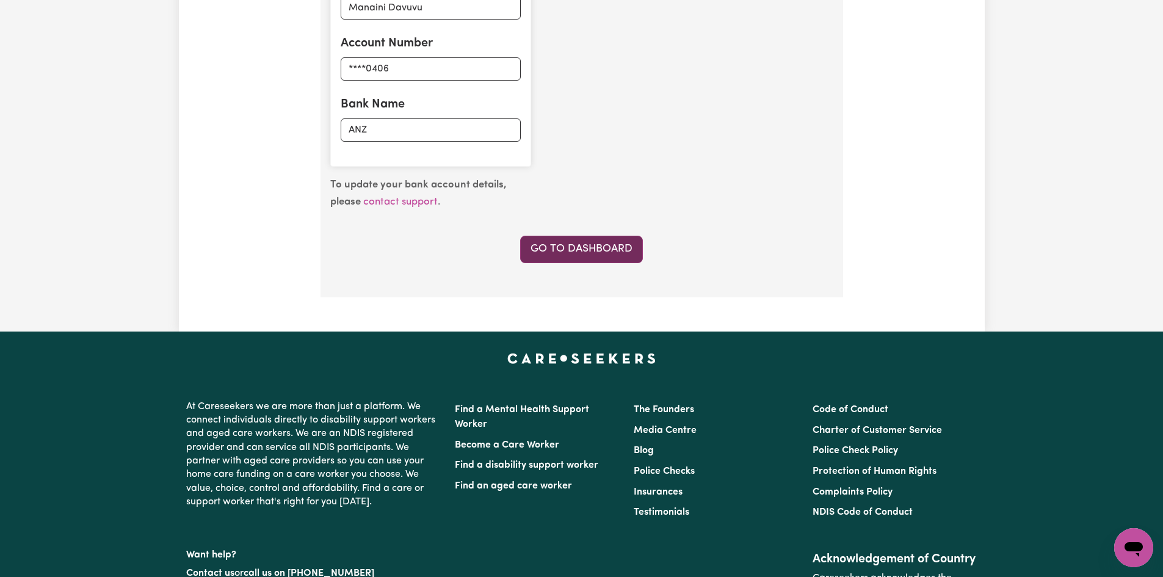
click at [582, 247] on link "Go to Dashboard" at bounding box center [581, 249] width 123 height 27
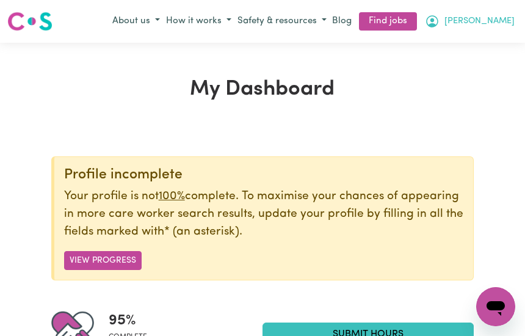
click at [452, 22] on span "[PERSON_NAME]" at bounding box center [479, 21] width 70 height 13
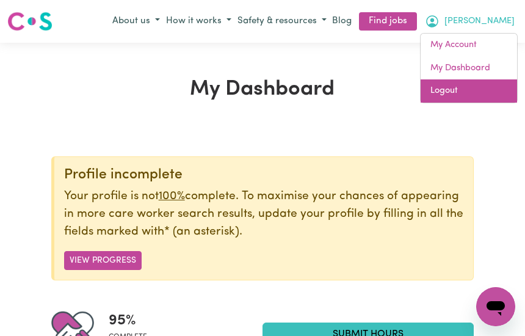
click at [455, 82] on link "Logout" at bounding box center [469, 90] width 96 height 23
